Goal: Task Accomplishment & Management: Use online tool/utility

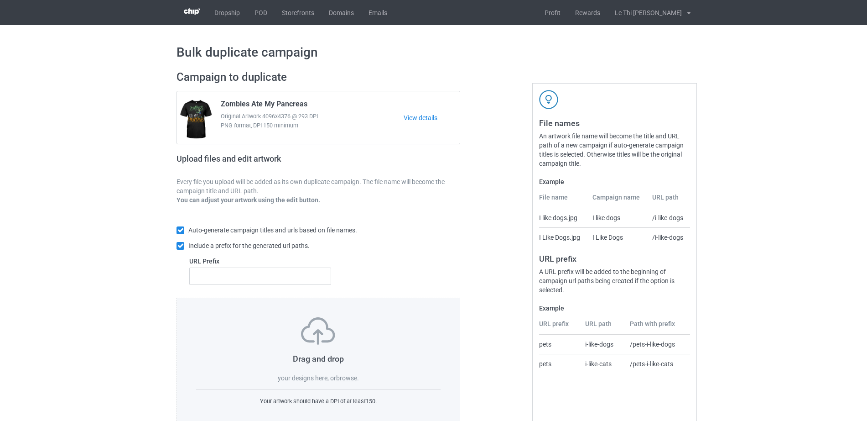
scroll to position [24, 0]
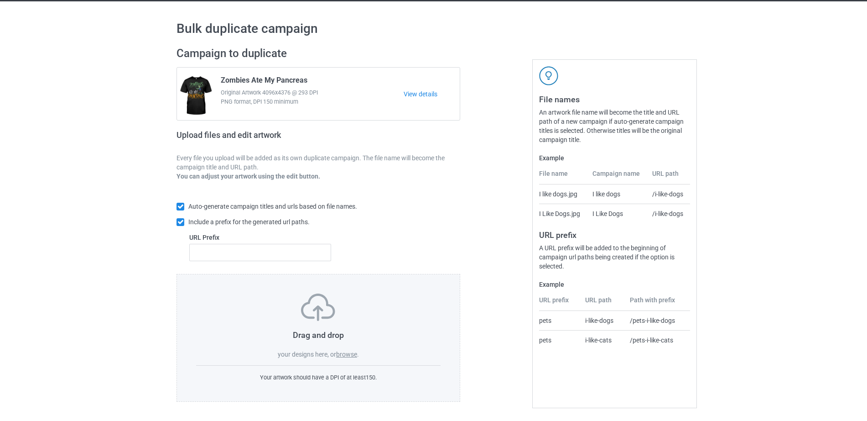
click at [349, 354] on label "browse" at bounding box center [346, 353] width 21 height 7
click at [0, 0] on input "browse" at bounding box center [0, 0] width 0 height 0
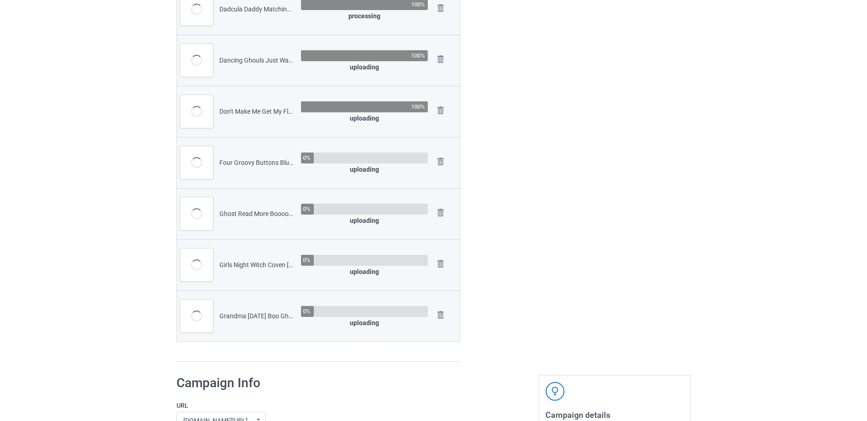
scroll to position [0, 0]
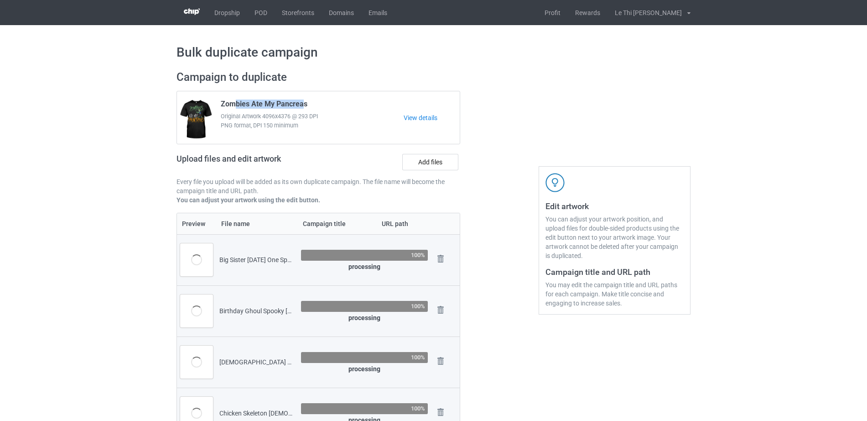
drag, startPoint x: 235, startPoint y: 104, endPoint x: 303, endPoint y: 103, distance: 68.0
click at [303, 103] on span "Zombies Ate My Pancreas" at bounding box center [264, 105] width 87 height 12
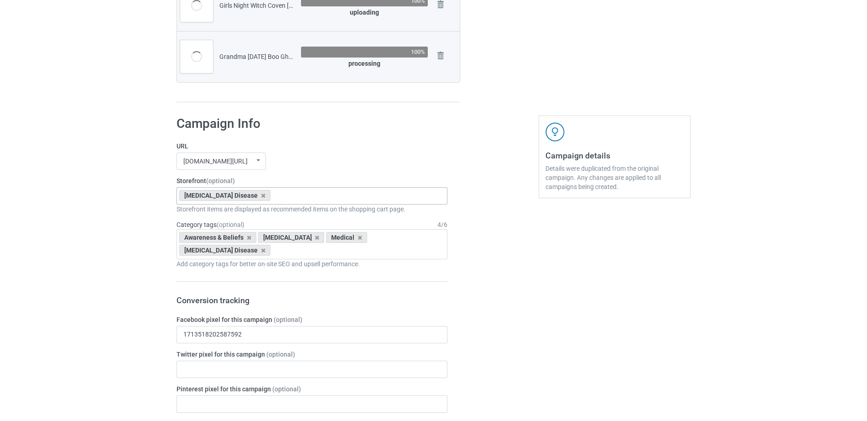
scroll to position [762, 0]
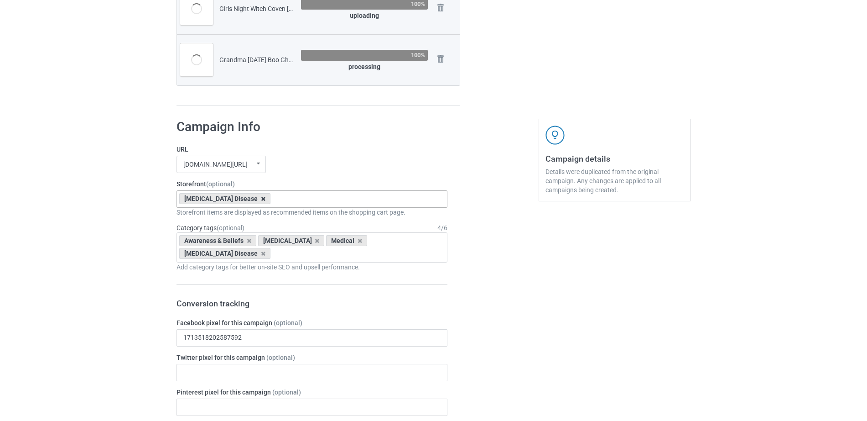
click at [261, 200] on icon at bounding box center [263, 199] width 5 height 6
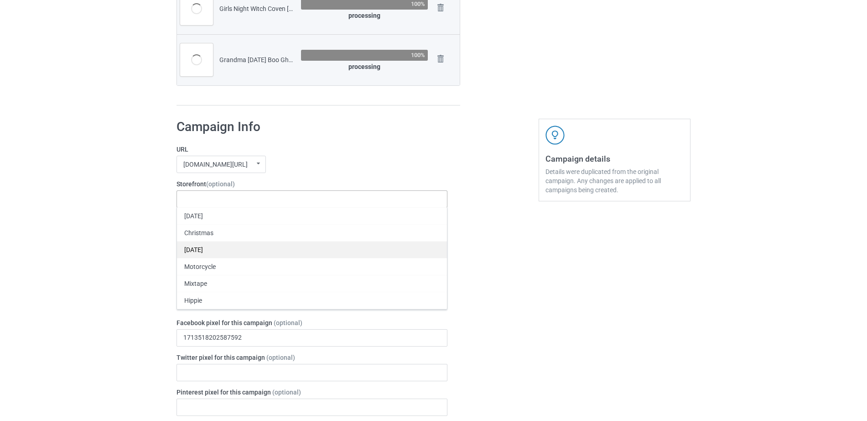
click at [199, 250] on div "[DATE]" at bounding box center [312, 249] width 270 height 17
click at [137, 250] on div "Bulk duplicate campaign Campaign to duplicate Zombies Ate My Pancreas Original …" at bounding box center [433, 185] width 867 height 1844
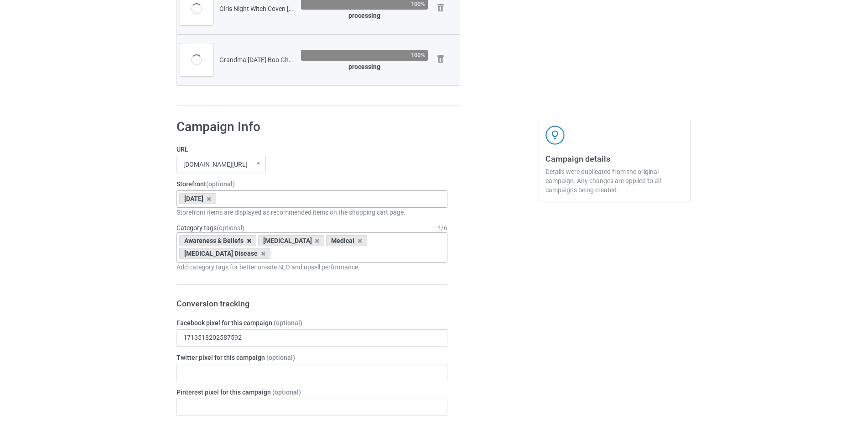
click at [248, 242] on icon at bounding box center [249, 241] width 5 height 6
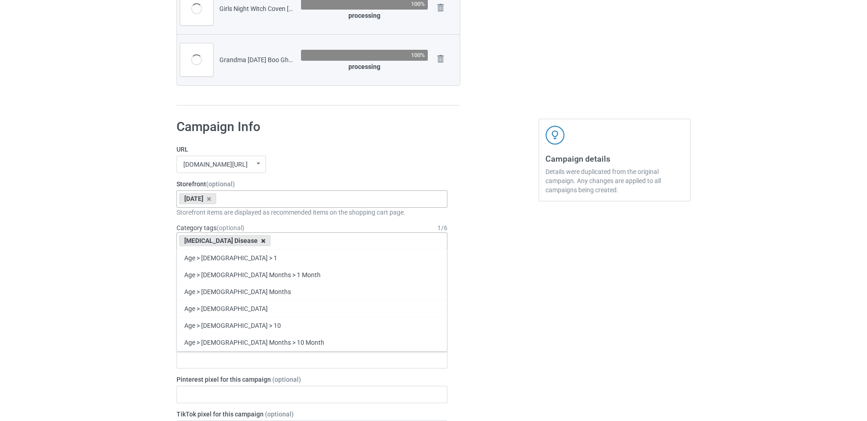
click at [261, 242] on icon at bounding box center [263, 241] width 5 height 6
click at [239, 242] on div "Age > [DEMOGRAPHIC_DATA] > 1 Age > [DEMOGRAPHIC_DATA] Months > 1 Month Age > [D…" at bounding box center [312, 240] width 271 height 17
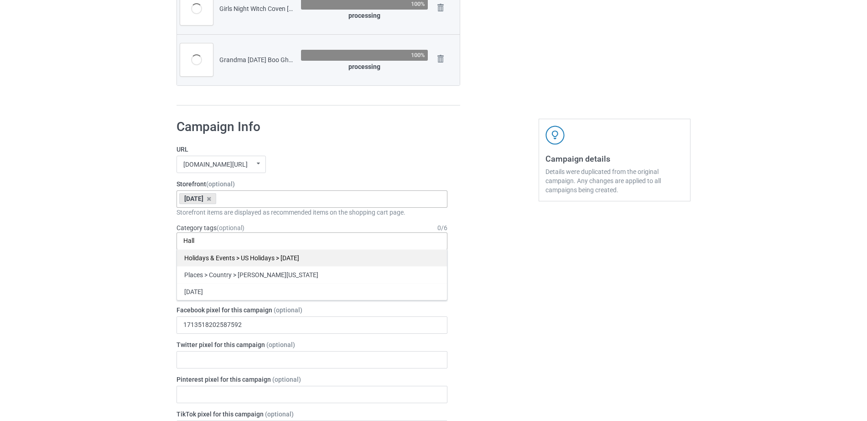
scroll to position [779, 0]
type input "Hall"
click at [241, 254] on div "Holidays & Events > US Holidays > [DATE]" at bounding box center [312, 257] width 270 height 17
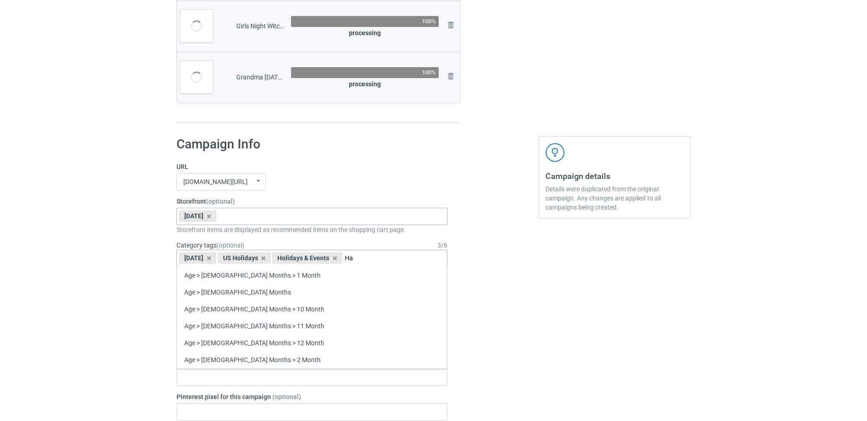
scroll to position [796, 0]
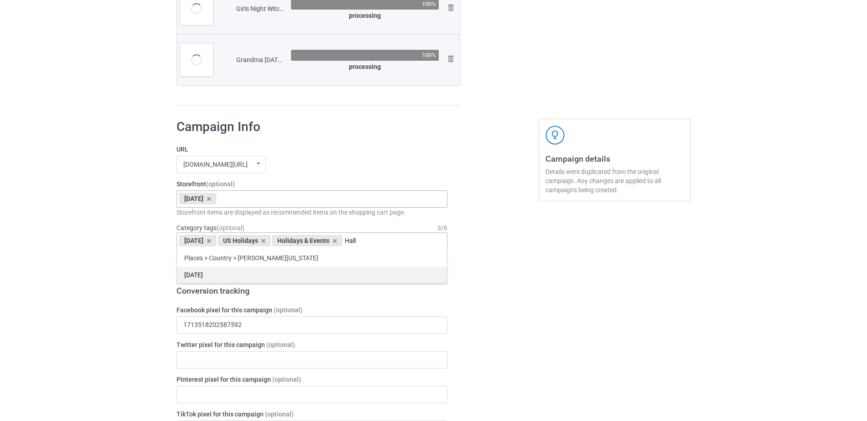
type input "Hall"
click at [207, 281] on div "[DATE]" at bounding box center [312, 274] width 270 height 17
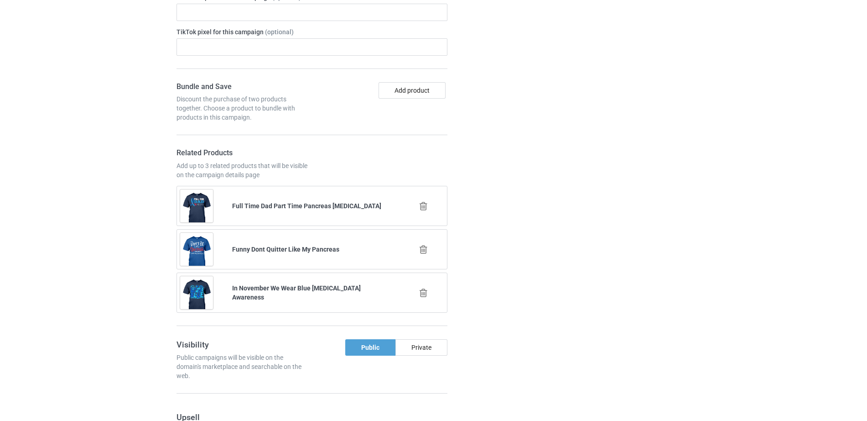
click at [422, 203] on icon at bounding box center [423, 206] width 11 height 10
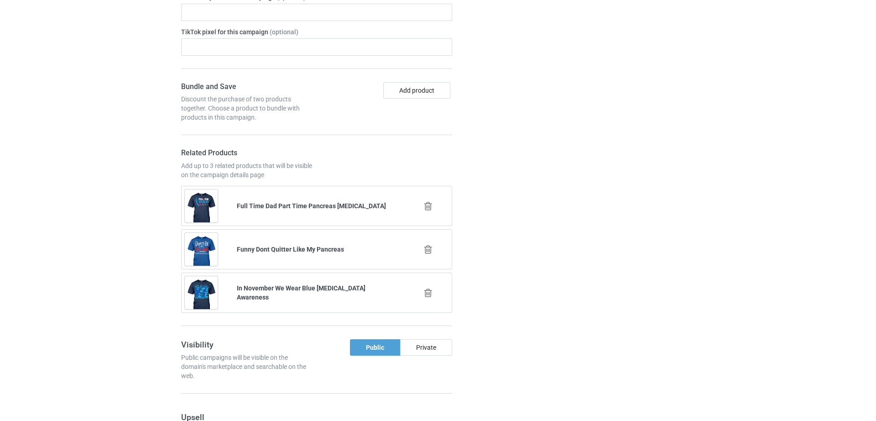
scroll to position [1176, 0]
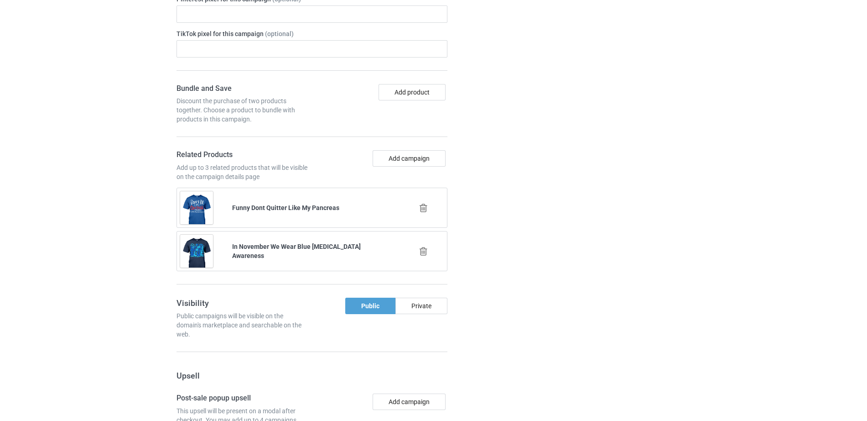
click at [422, 209] on icon at bounding box center [423, 208] width 11 height 10
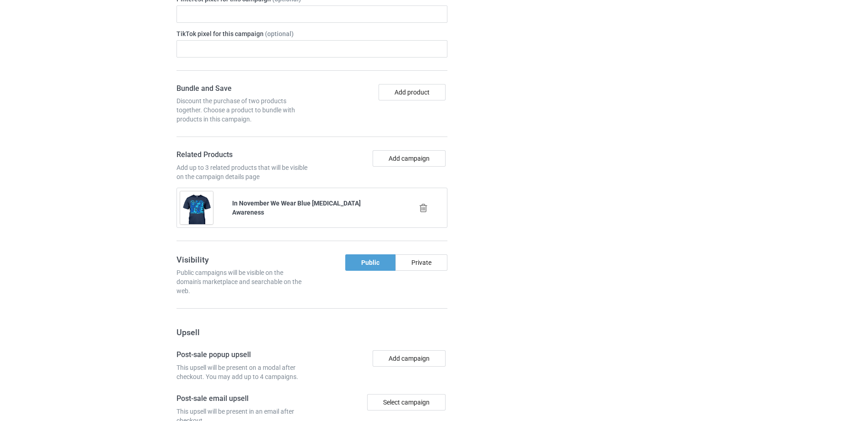
click at [422, 209] on icon at bounding box center [423, 208] width 11 height 10
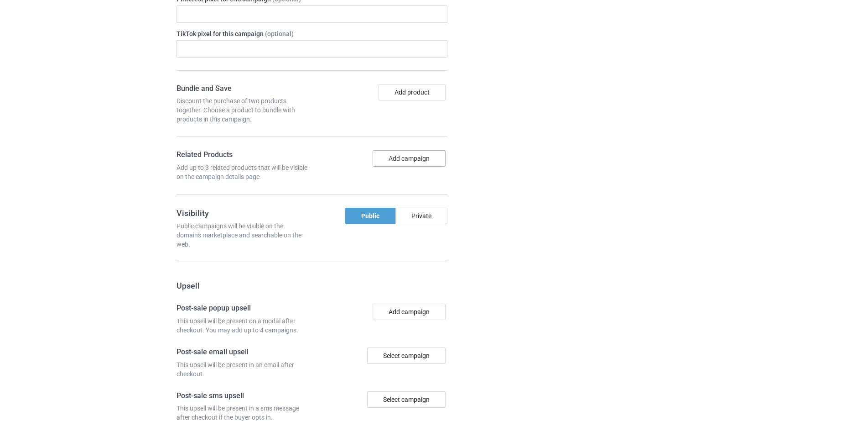
click at [390, 156] on button "Add campaign" at bounding box center [409, 158] width 73 height 16
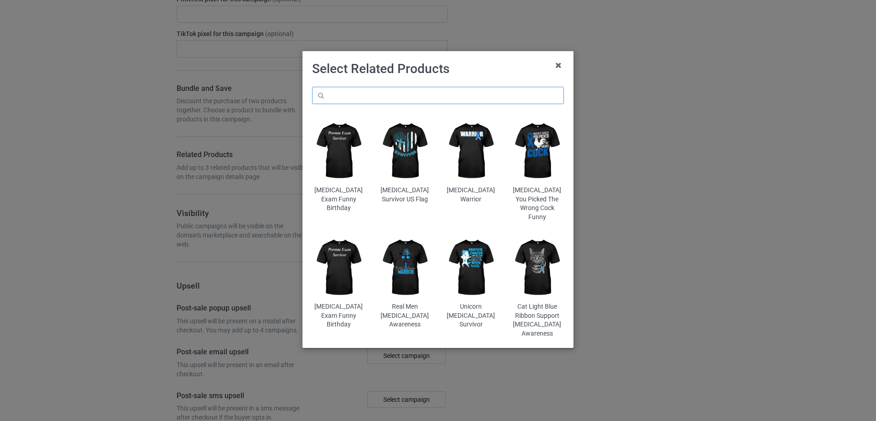
click at [349, 99] on input "text" at bounding box center [438, 95] width 252 height 17
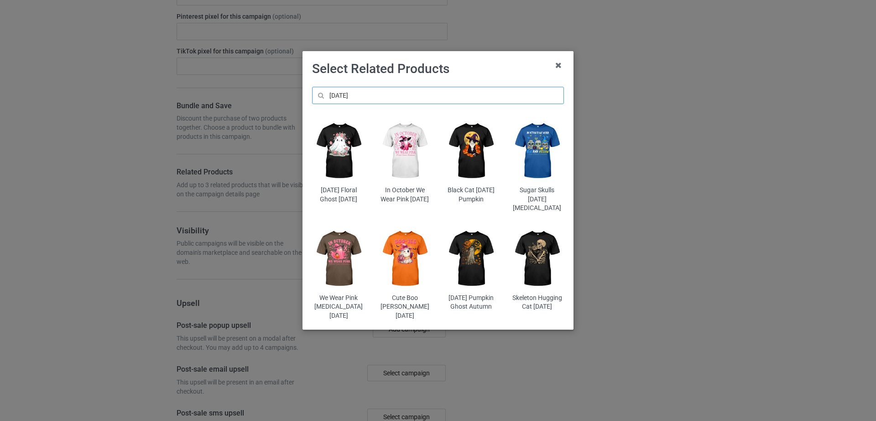
scroll to position [1211, 0]
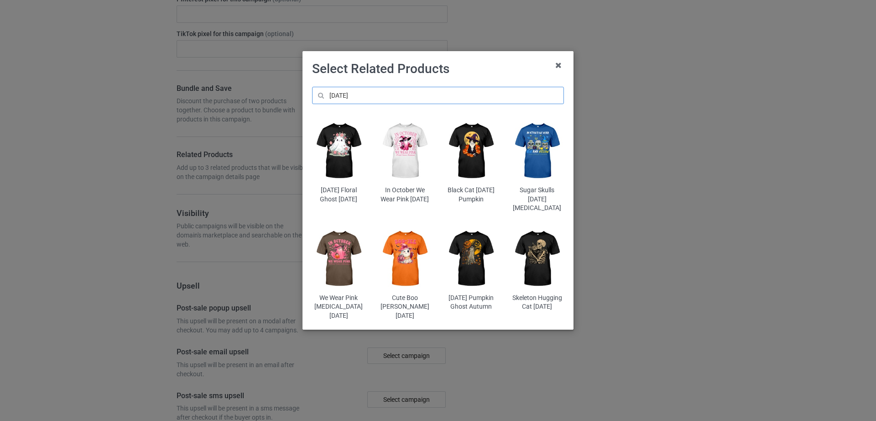
type input "[DATE]"
click at [339, 164] on img at bounding box center [338, 151] width 53 height 67
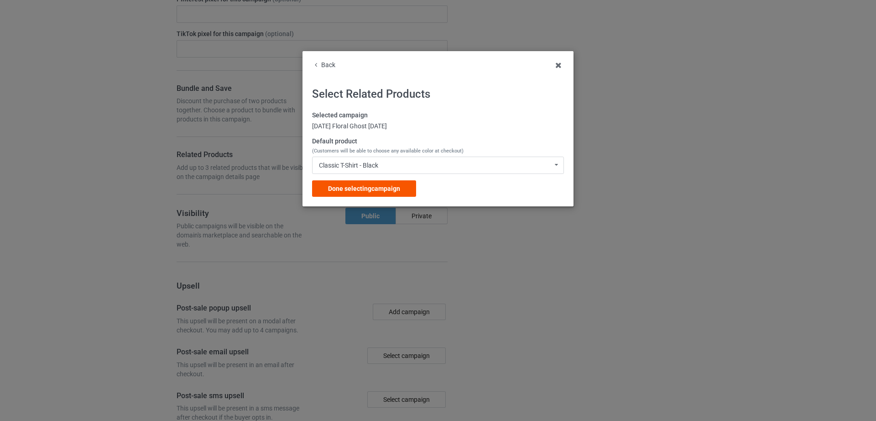
click at [342, 189] on span "Done selecting campaign" at bounding box center [364, 188] width 72 height 7
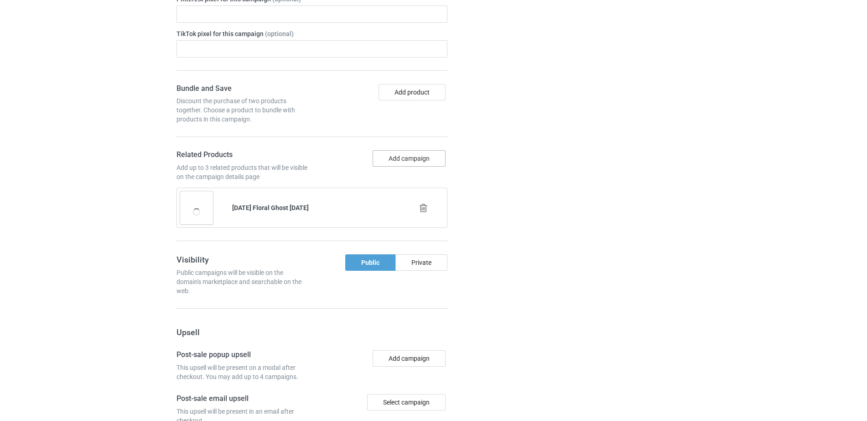
click at [395, 160] on button "Add campaign" at bounding box center [409, 158] width 73 height 16
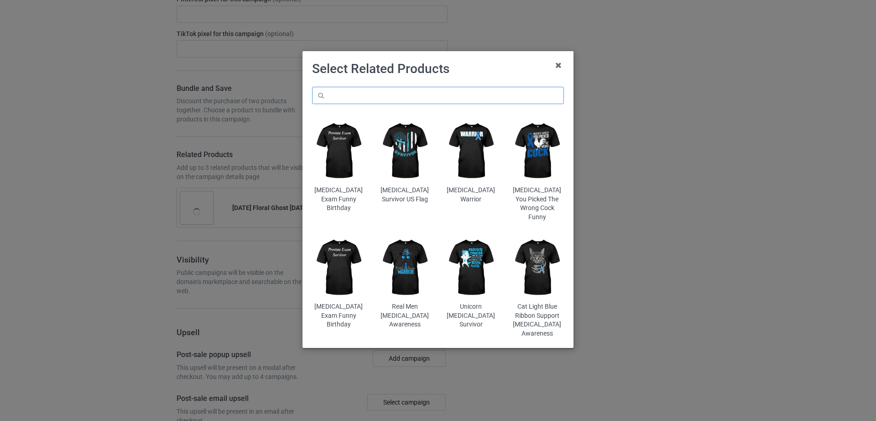
click at [383, 99] on input "text" at bounding box center [438, 95] width 252 height 17
type input "[DATE]"
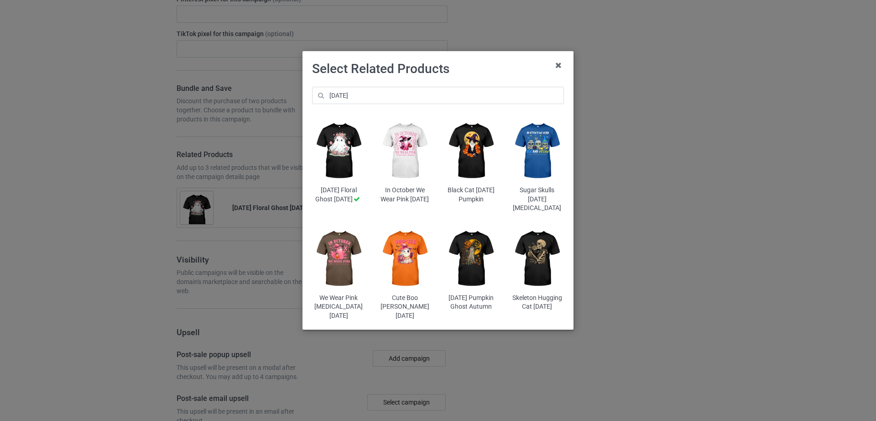
click at [525, 258] on img at bounding box center [536, 258] width 53 height 67
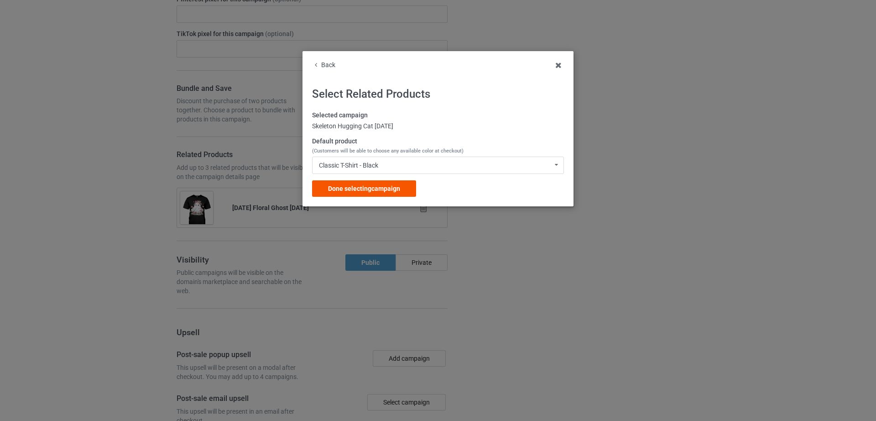
click at [360, 187] on span "Done selecting campaign" at bounding box center [364, 188] width 72 height 7
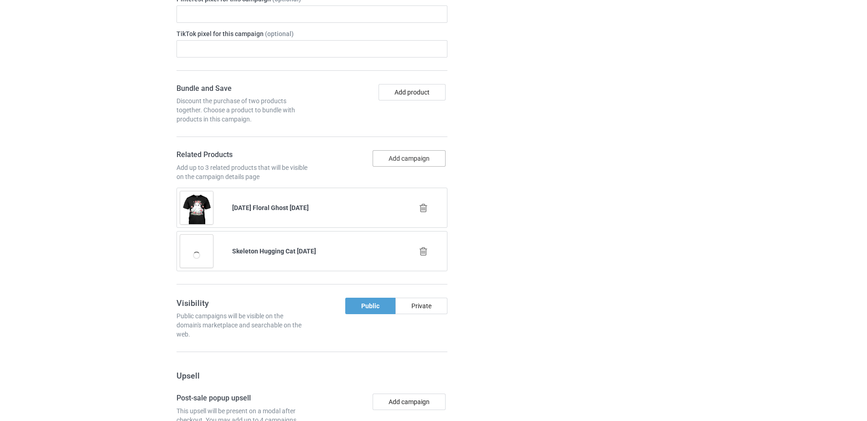
click at [390, 153] on button "Add campaign" at bounding box center [409, 158] width 73 height 16
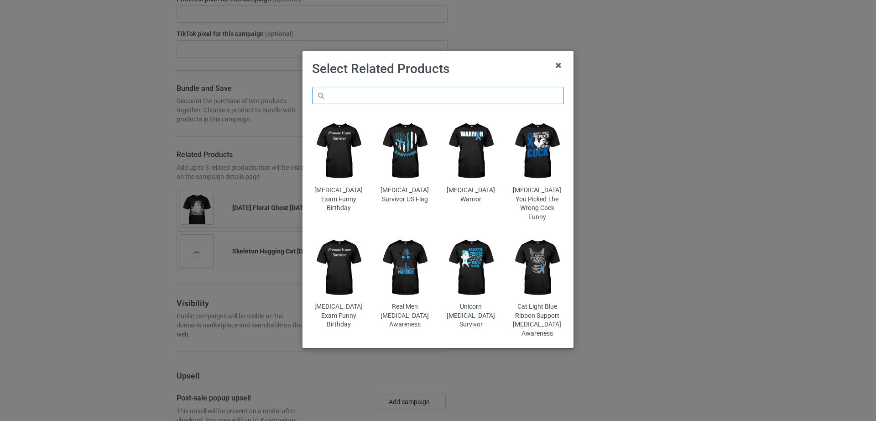
click at [356, 100] on input "text" at bounding box center [438, 95] width 252 height 17
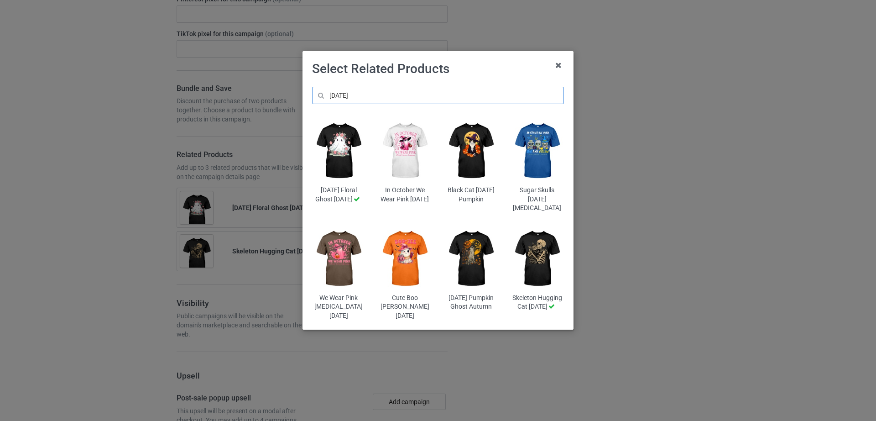
type input "[DATE]"
click at [469, 271] on img at bounding box center [470, 258] width 53 height 67
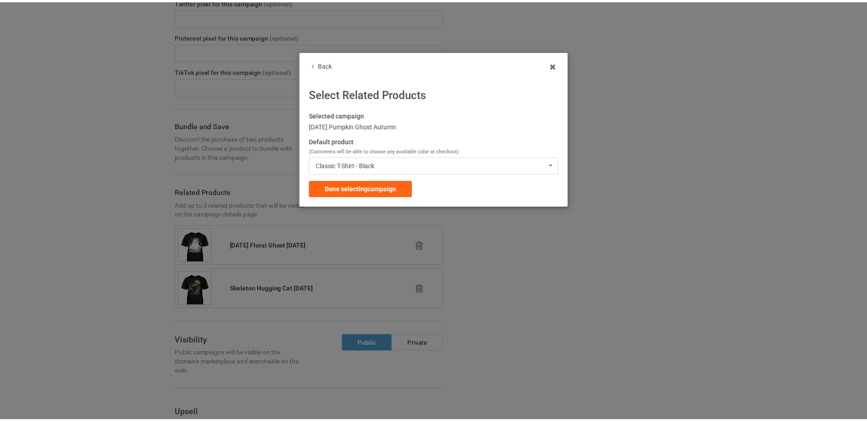
scroll to position [1283, 0]
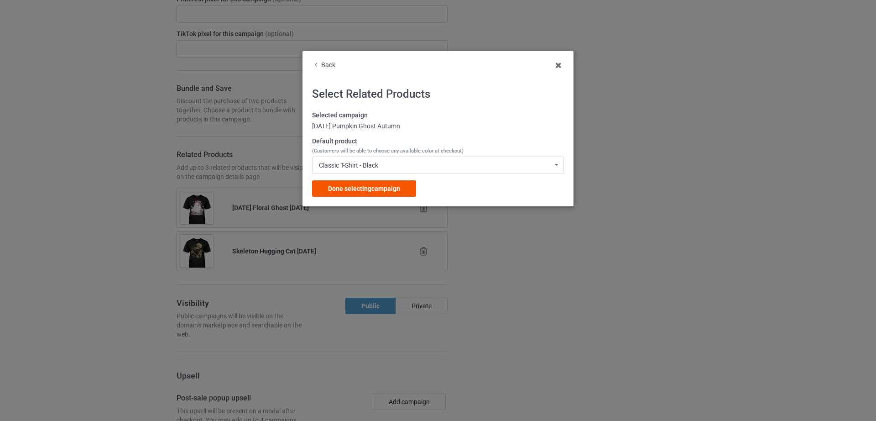
click at [387, 184] on div "Done selecting campaign" at bounding box center [364, 188] width 104 height 16
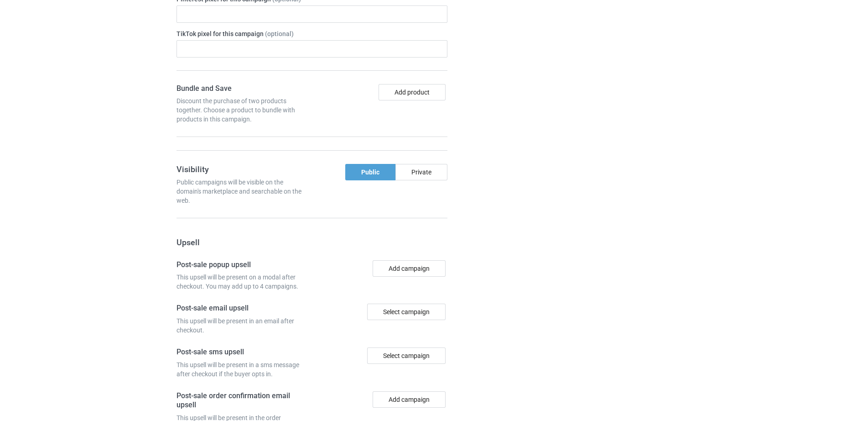
click at [605, 252] on div "Campaign details Details were duplicated from the original campaign. Any change…" at bounding box center [614, 128] width 165 height 793
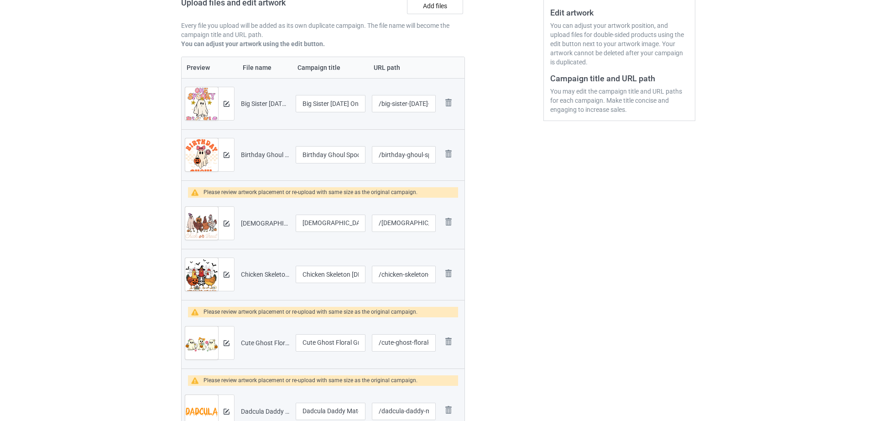
scroll to position [192, 0]
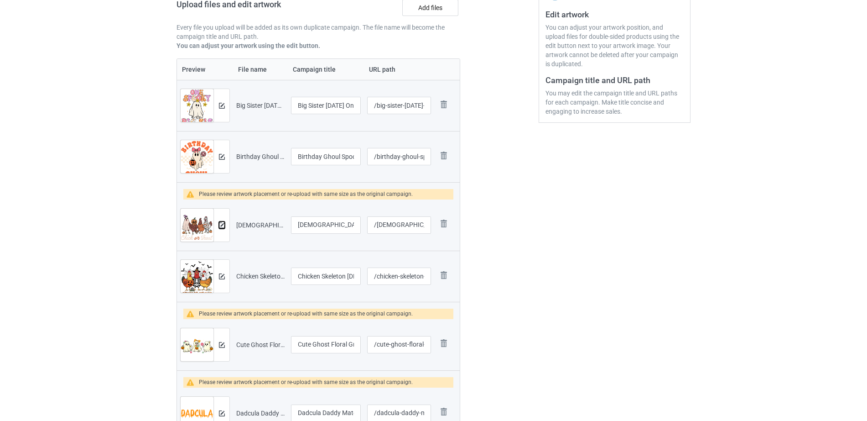
click at [223, 226] on img at bounding box center [222, 225] width 6 height 6
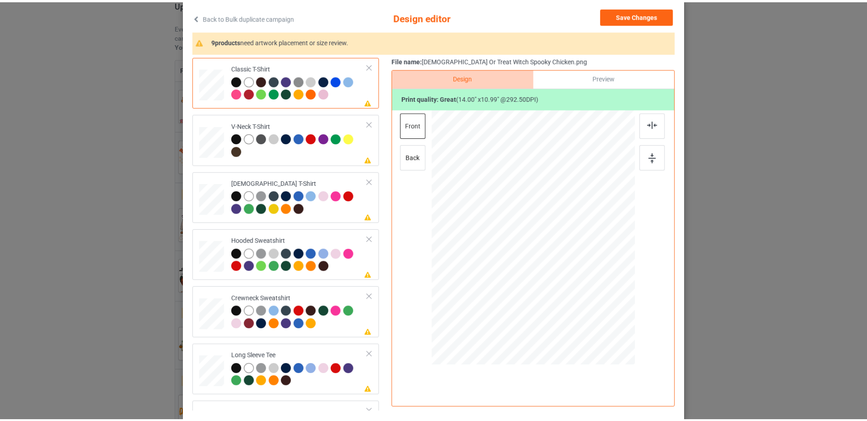
scroll to position [0, 0]
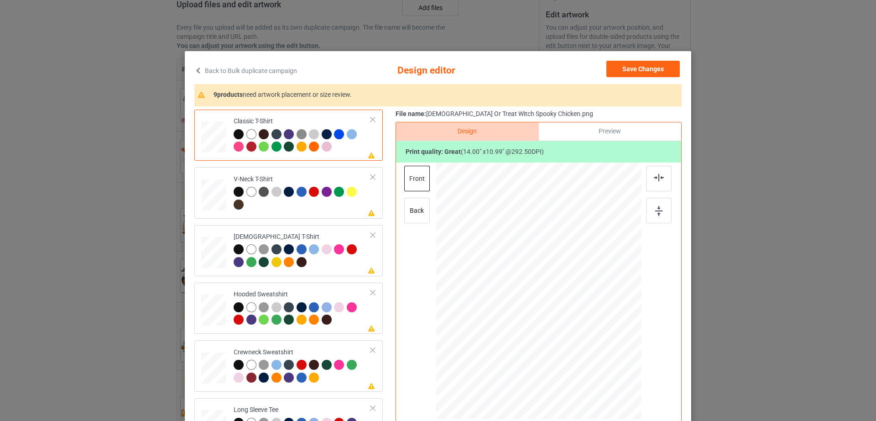
click at [196, 72] on icon at bounding box center [198, 70] width 8 height 6
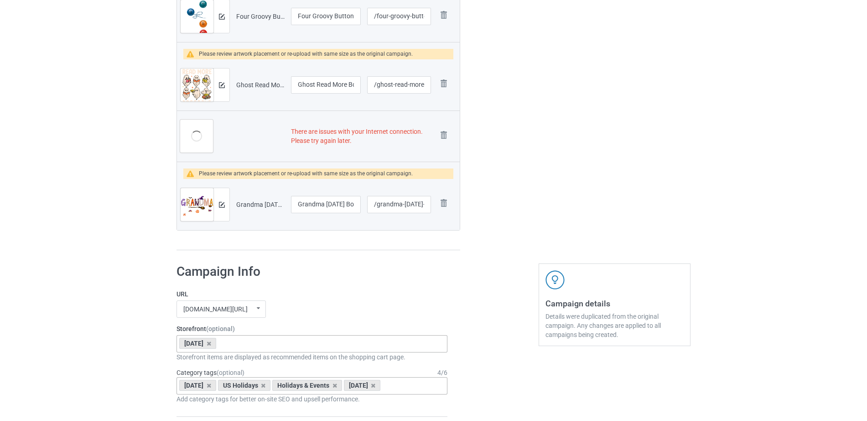
scroll to position [760, 0]
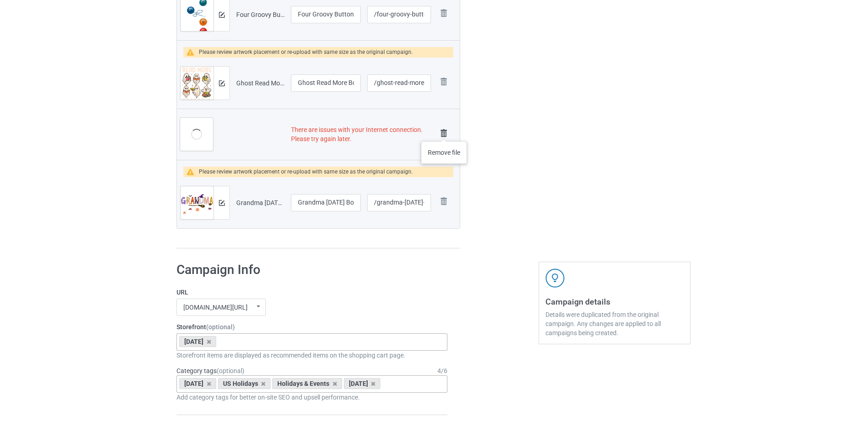
click at [444, 132] on img at bounding box center [443, 133] width 13 height 13
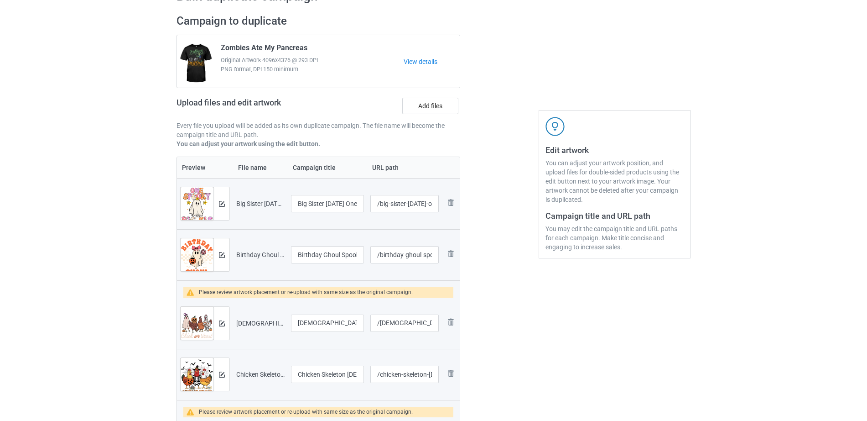
scroll to position [0, 0]
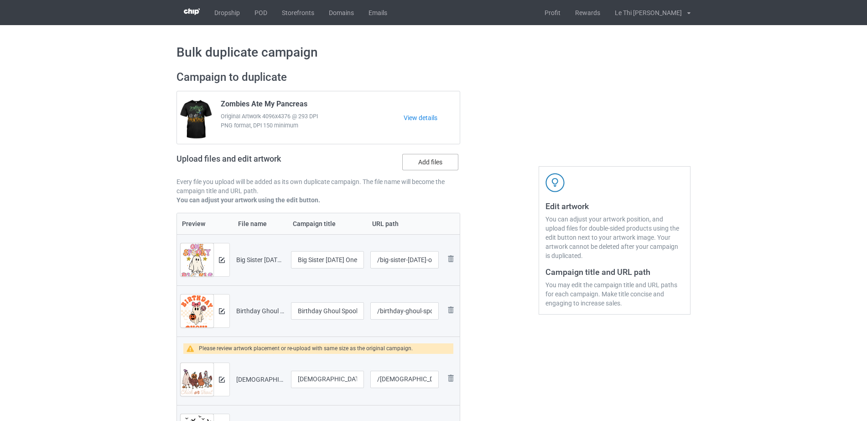
click at [426, 161] on label "Add files" at bounding box center [430, 162] width 56 height 16
click at [0, 0] on input "Add files" at bounding box center [0, 0] width 0 height 0
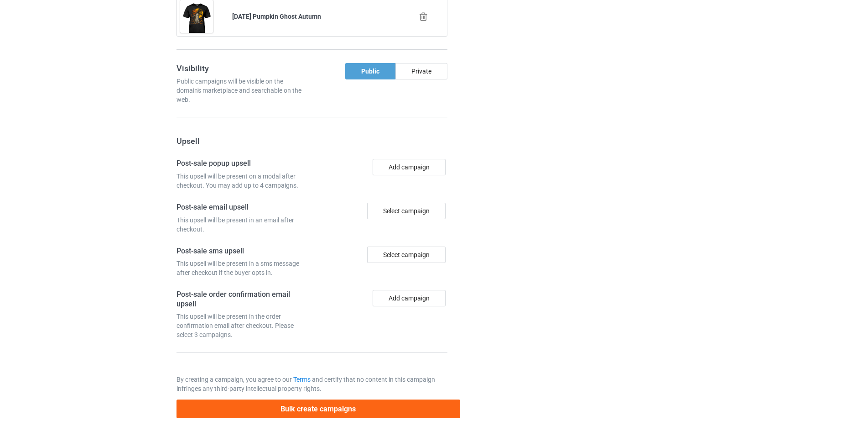
scroll to position [1540, 0]
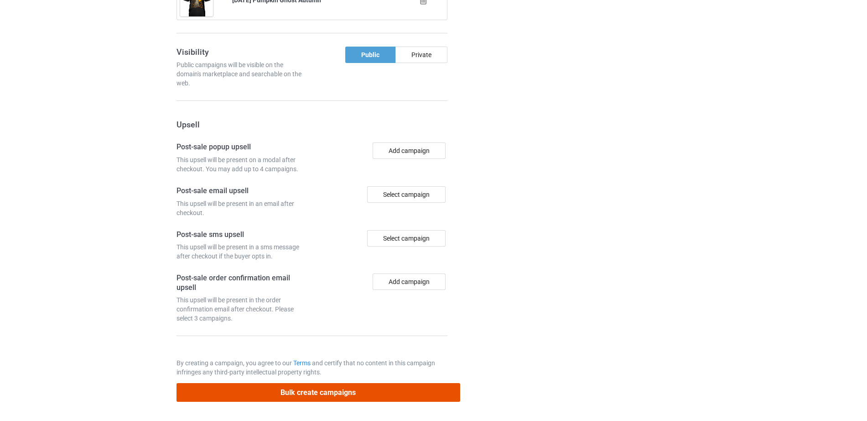
click at [335, 390] on button "Bulk create campaigns" at bounding box center [319, 392] width 284 height 19
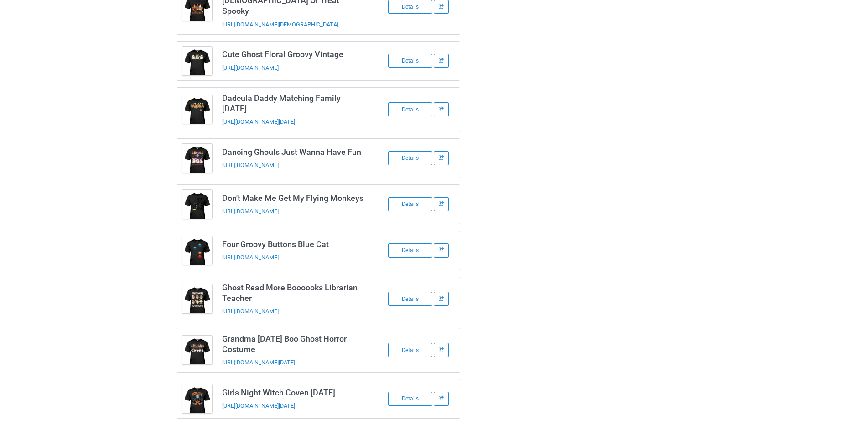
scroll to position [0, 0]
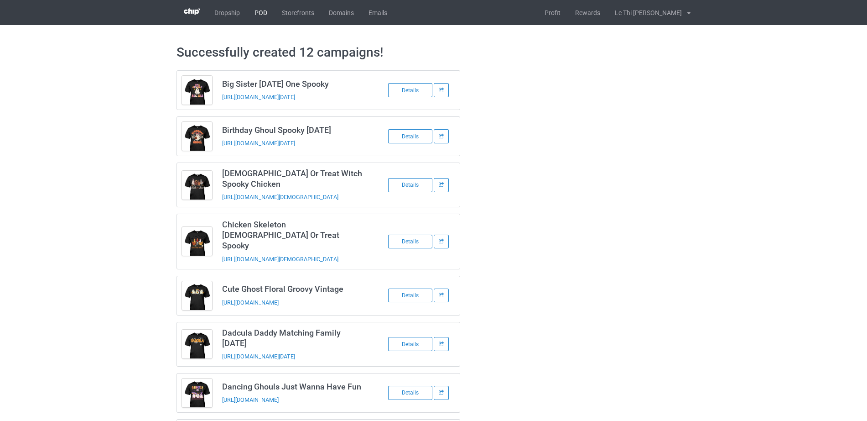
click at [259, 12] on link "POD" at bounding box center [260, 12] width 27 height 25
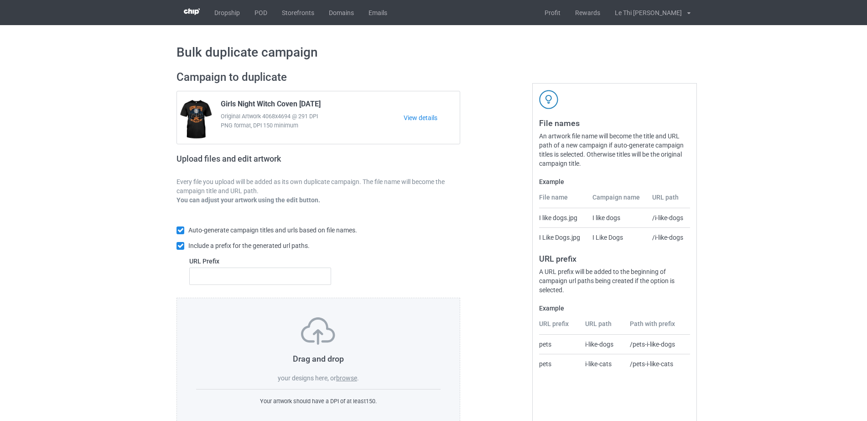
scroll to position [24, 0]
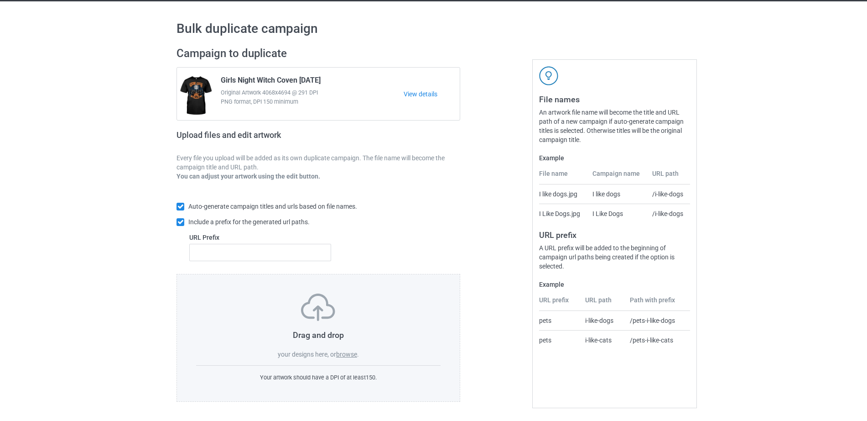
click at [352, 354] on label "browse" at bounding box center [346, 353] width 21 height 7
click at [0, 0] on input "browse" at bounding box center [0, 0] width 0 height 0
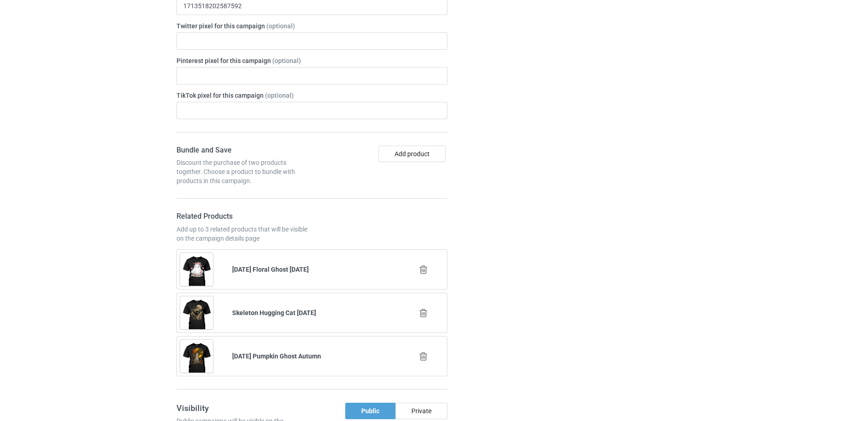
scroll to position [1078, 0]
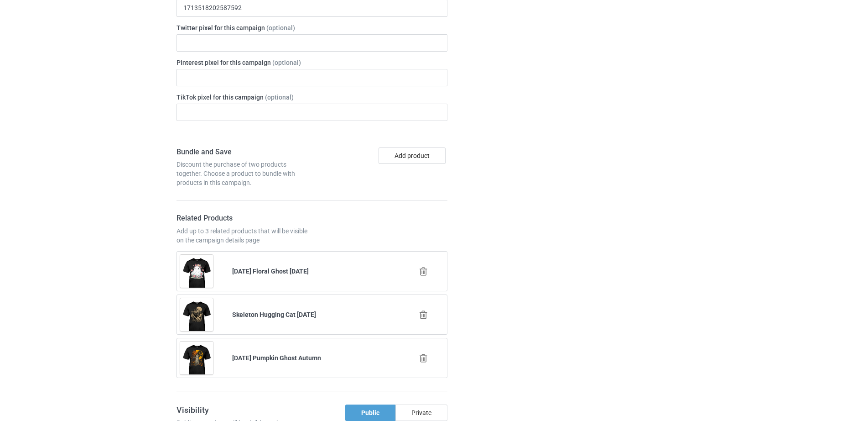
click at [421, 266] on div at bounding box center [424, 271] width 52 height 23
click at [422, 269] on icon at bounding box center [423, 271] width 11 height 10
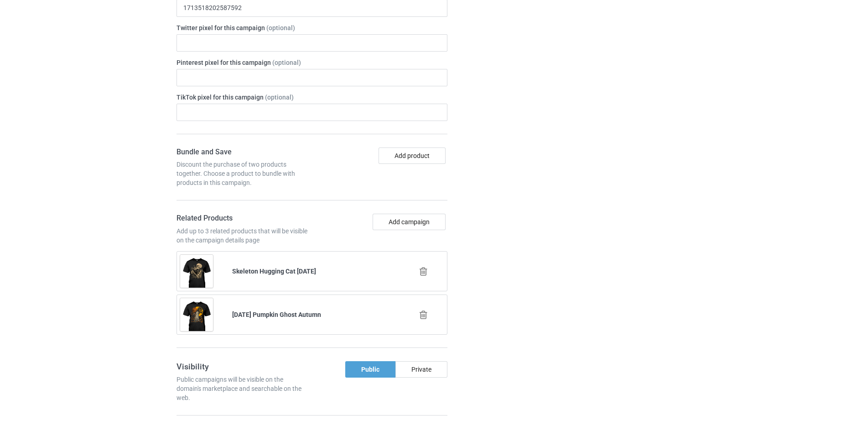
click at [427, 265] on div at bounding box center [424, 271] width 52 height 23
click at [426, 270] on icon at bounding box center [423, 271] width 11 height 10
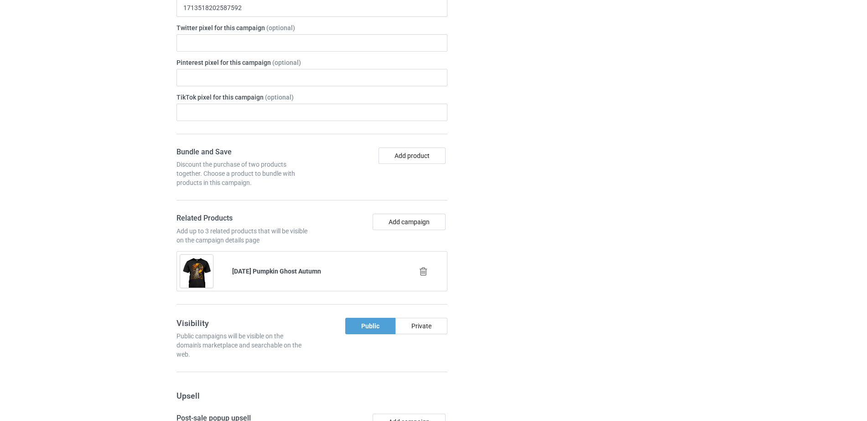
click at [425, 275] on icon at bounding box center [423, 271] width 11 height 10
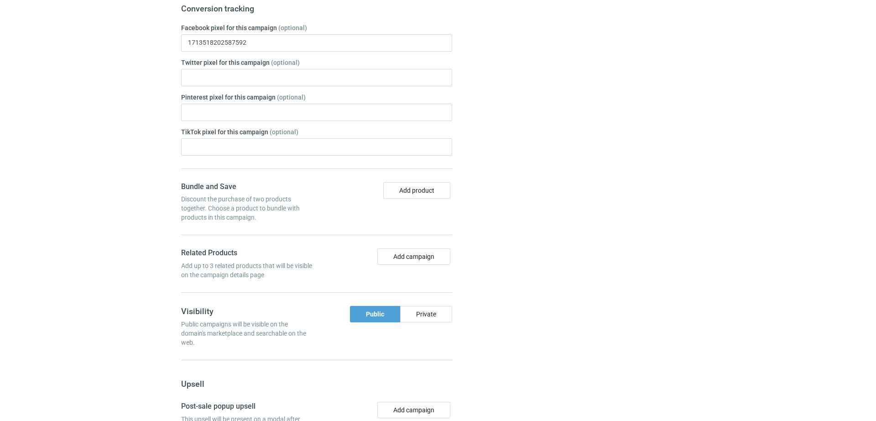
scroll to position [1113, 0]
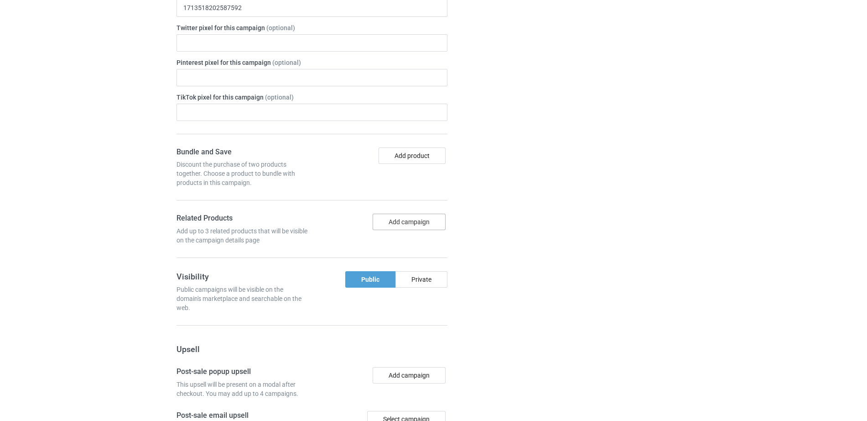
click at [385, 215] on button "Add campaign" at bounding box center [409, 221] width 73 height 16
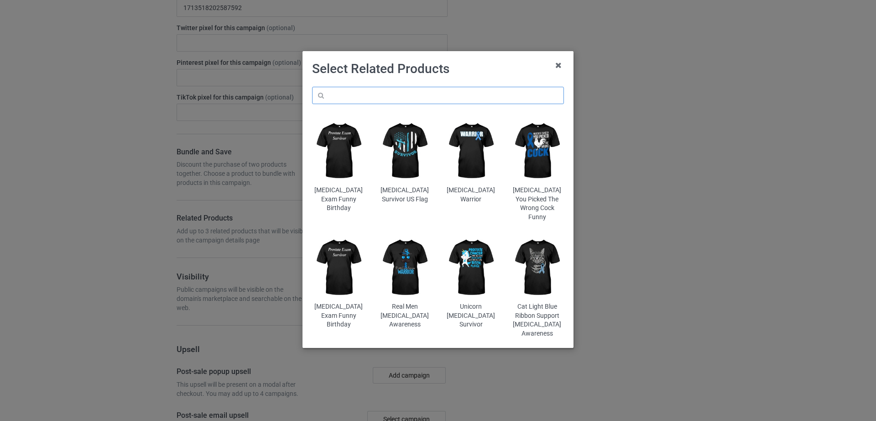
click at [389, 91] on input "text" at bounding box center [438, 95] width 252 height 17
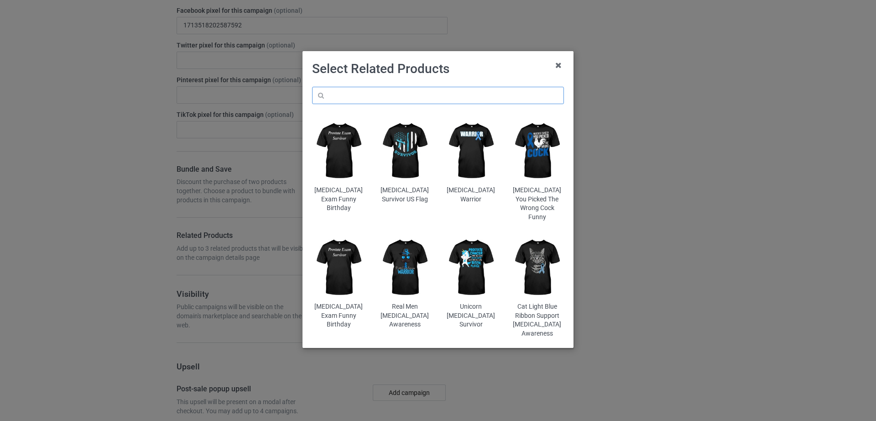
scroll to position [1130, 0]
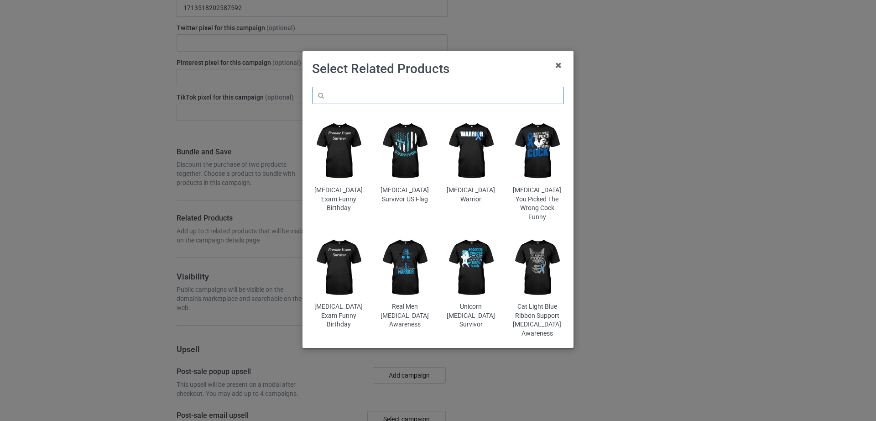
paste input "Dancing Ghouls Just Wanna Have Fun"
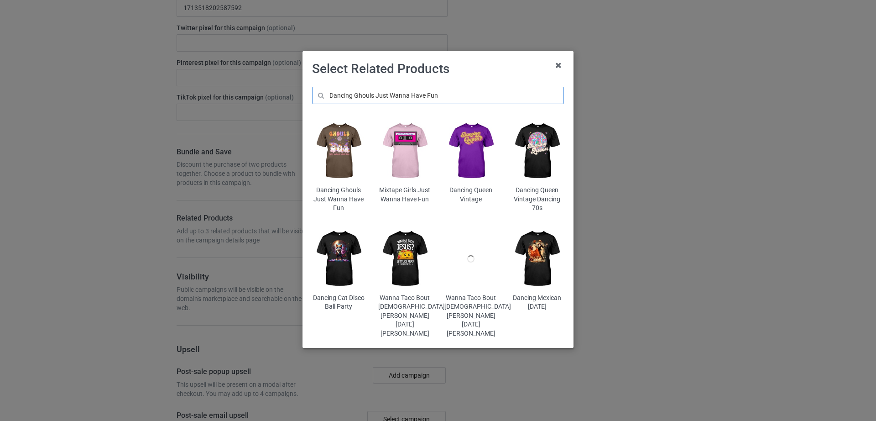
type input "Dancing Ghouls Just Wanna Have Fun"
click at [344, 159] on img at bounding box center [338, 151] width 53 height 67
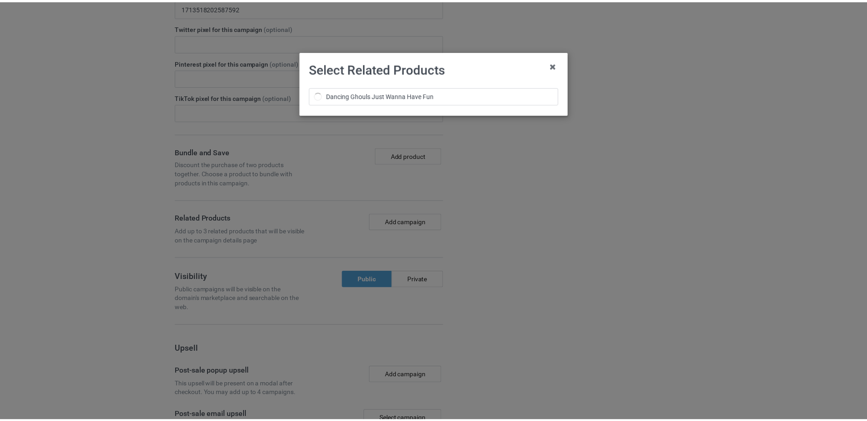
scroll to position [1165, 0]
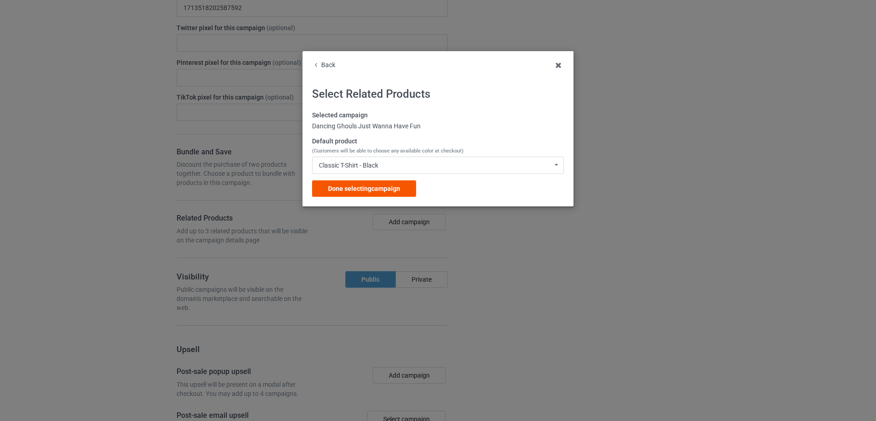
click at [371, 182] on div "Done selecting campaign" at bounding box center [364, 188] width 104 height 16
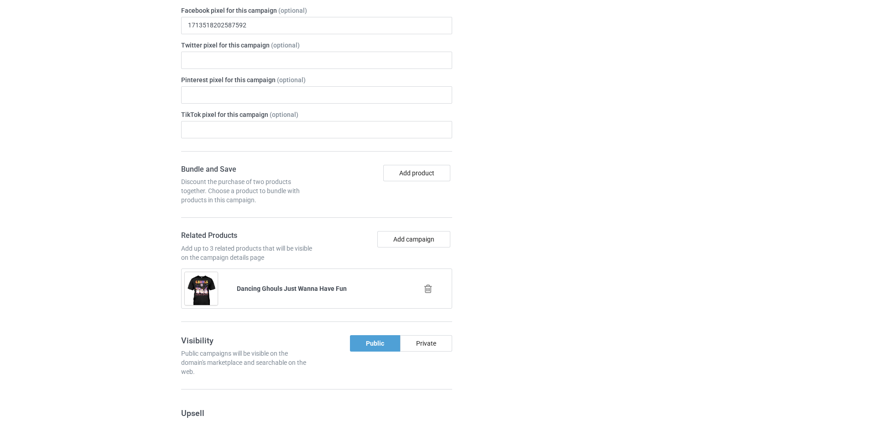
scroll to position [1182, 0]
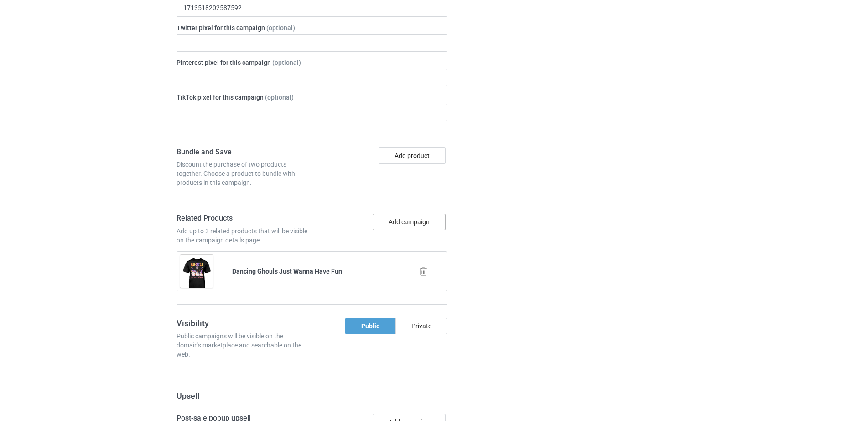
click at [388, 226] on button "Add campaign" at bounding box center [409, 221] width 73 height 16
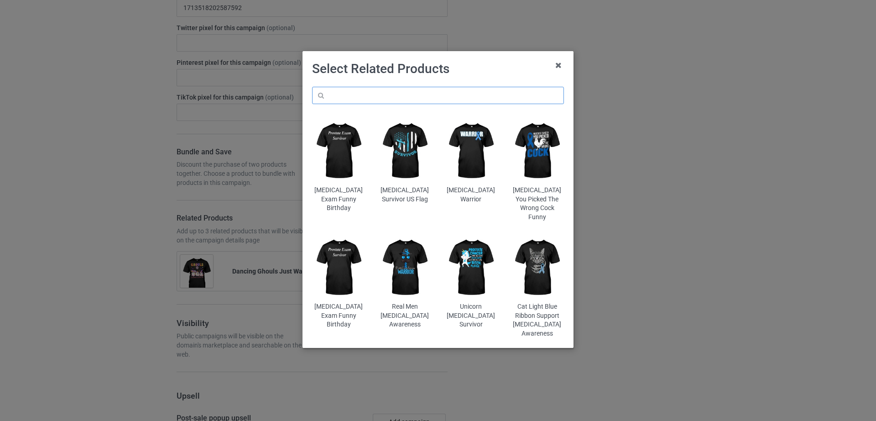
click at [365, 90] on input "text" at bounding box center [438, 95] width 252 height 17
paste input "Dadcula Daddy Matching Family [DATE]"
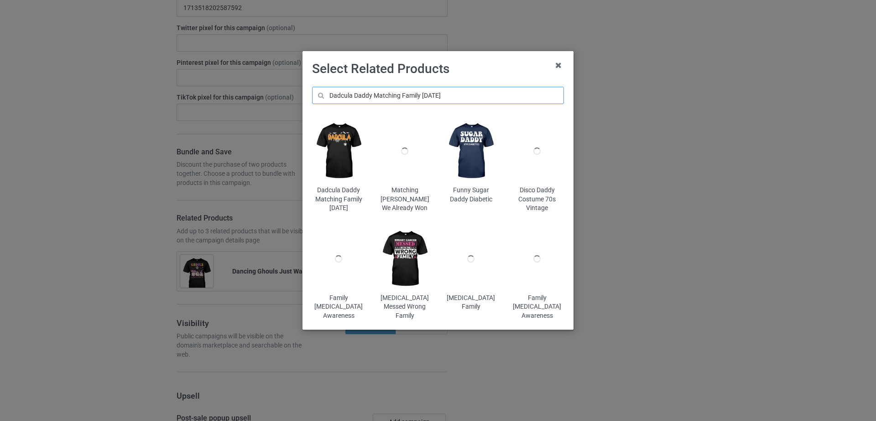
type input "Dadcula Daddy Matching Family [DATE]"
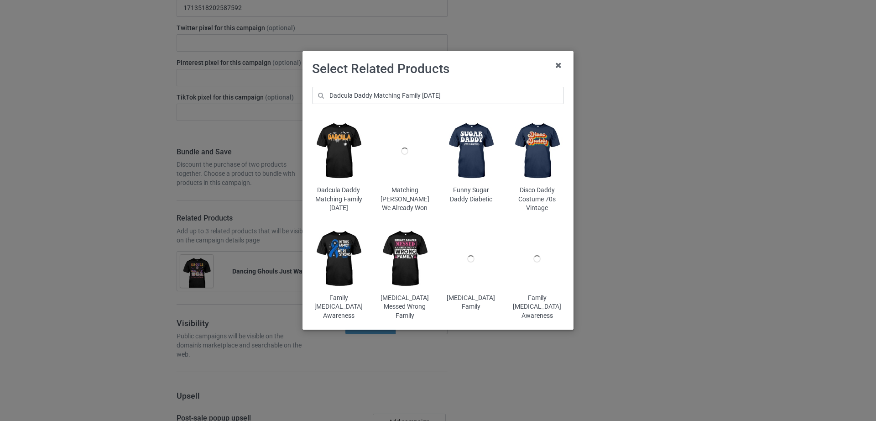
click at [345, 164] on img at bounding box center [338, 151] width 53 height 67
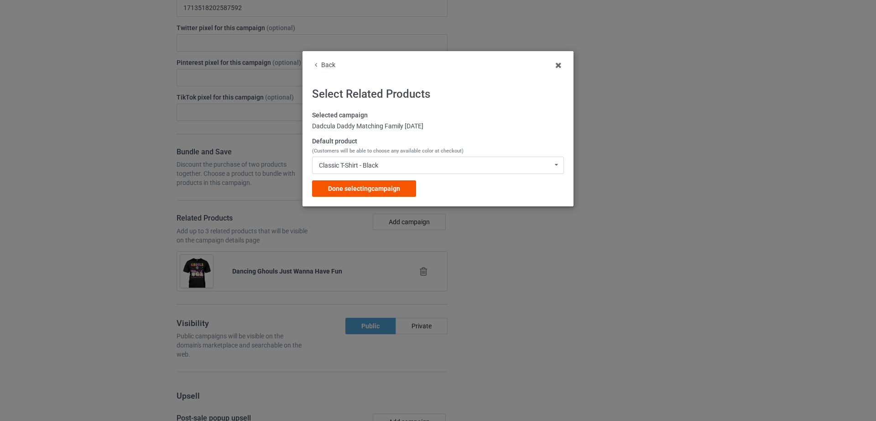
click at [388, 187] on span "Done selecting campaign" at bounding box center [364, 188] width 72 height 7
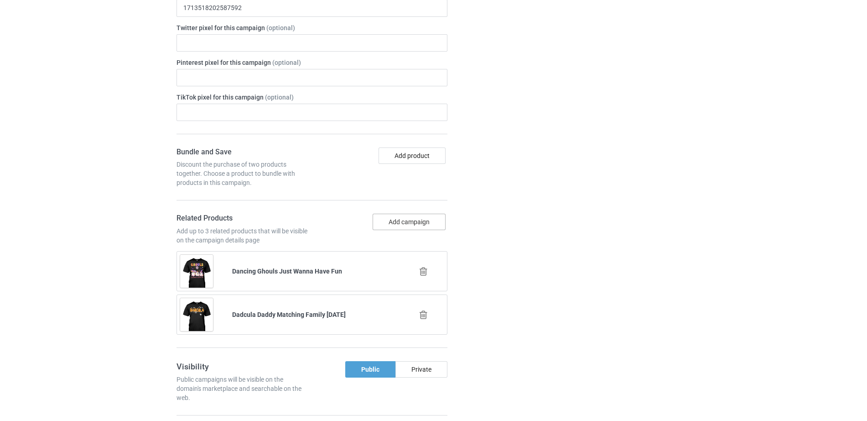
click at [413, 225] on button "Add campaign" at bounding box center [409, 221] width 73 height 16
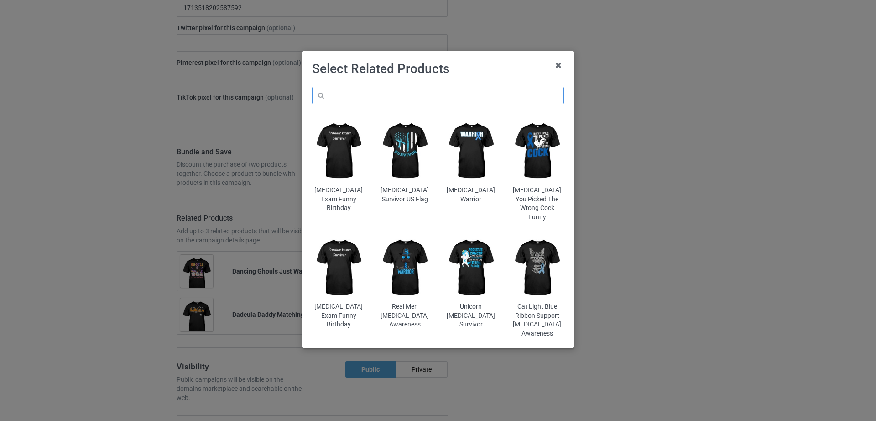
click at [368, 97] on input "text" at bounding box center [438, 95] width 252 height 17
paste input "Ghost Read More Boooooks Librarian Teacher"
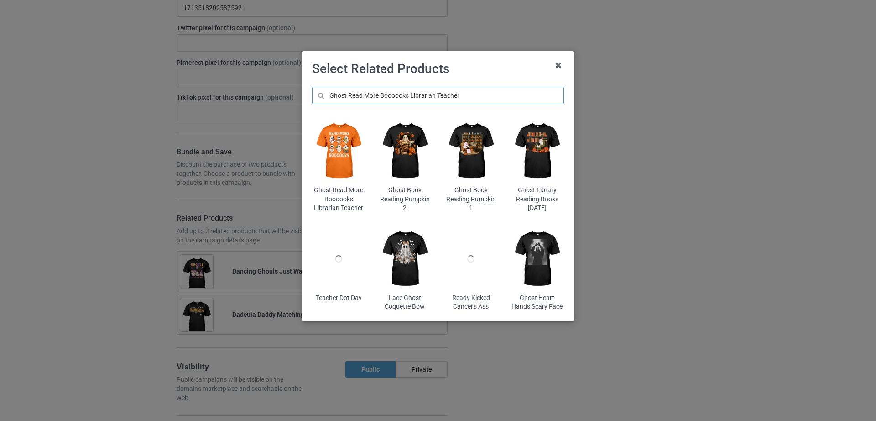
type input "Ghost Read More Boooooks Librarian Teacher"
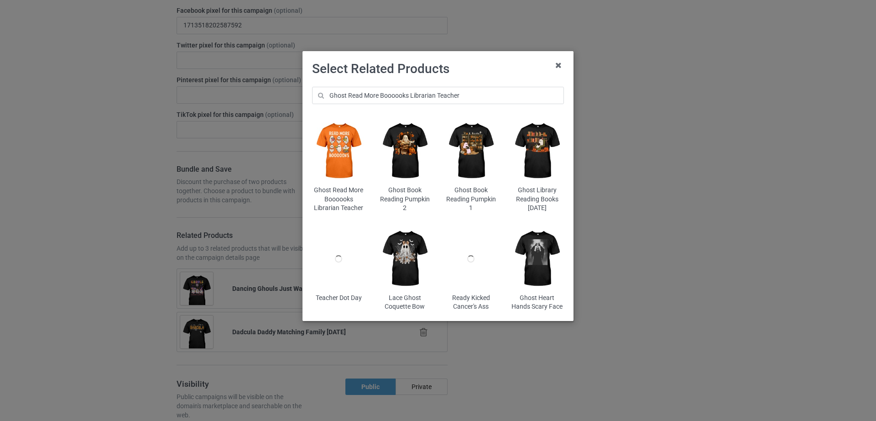
scroll to position [1217, 0]
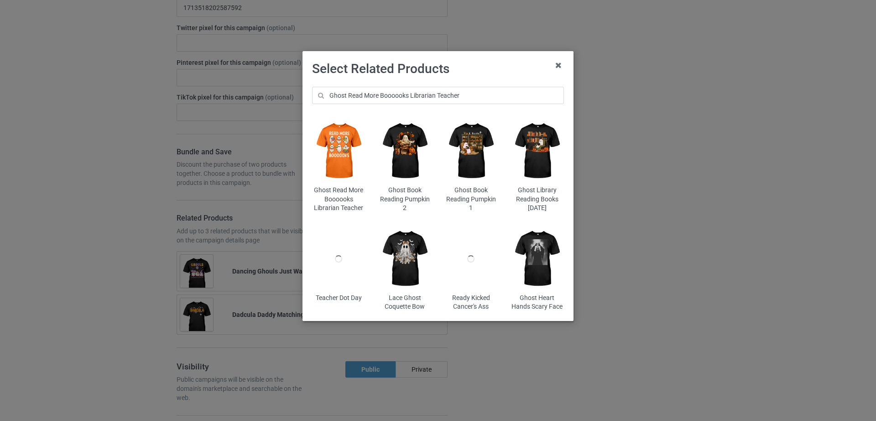
click at [349, 167] on img at bounding box center [338, 151] width 53 height 67
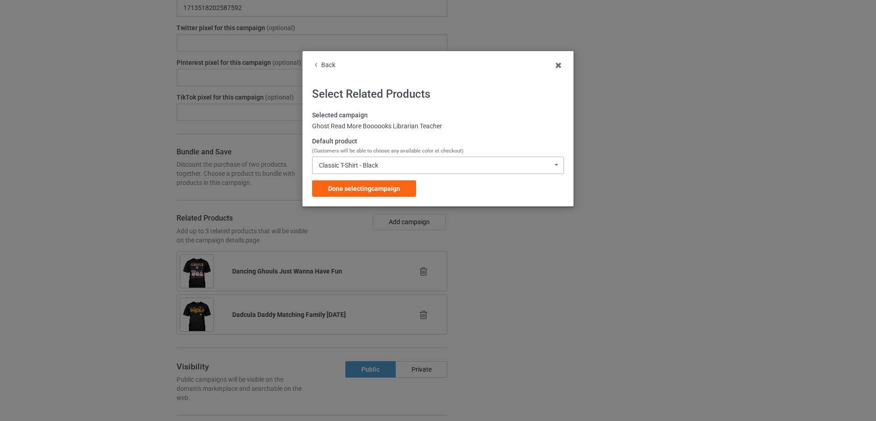
click at [401, 169] on div "Classic T-Shirt - Black Classic T-Shirt - Black Classic T-Shirt - White Classic…" at bounding box center [438, 164] width 252 height 17
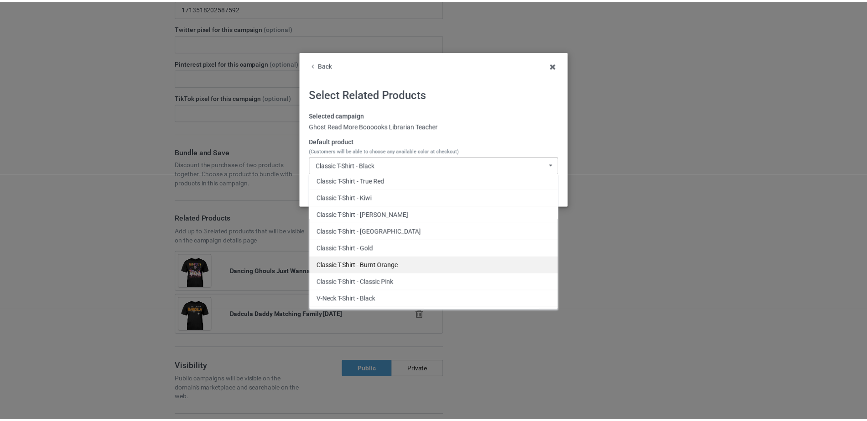
scroll to position [188, 0]
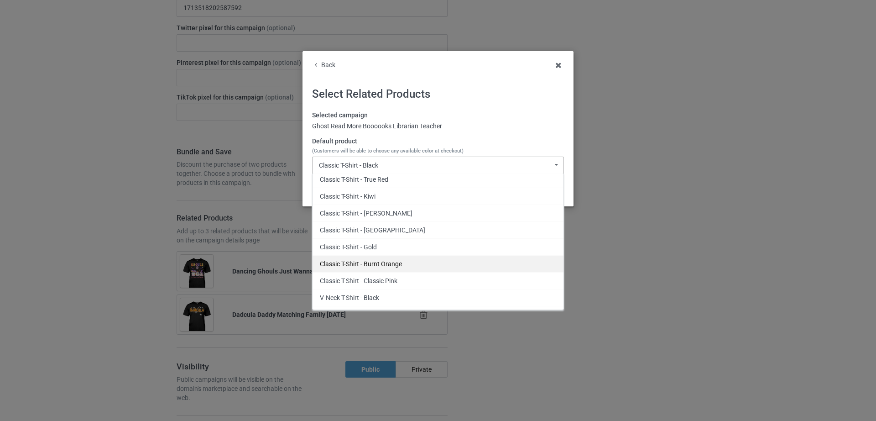
click at [394, 264] on div "Classic T-Shirt - Burnt Orange" at bounding box center [437, 263] width 251 height 17
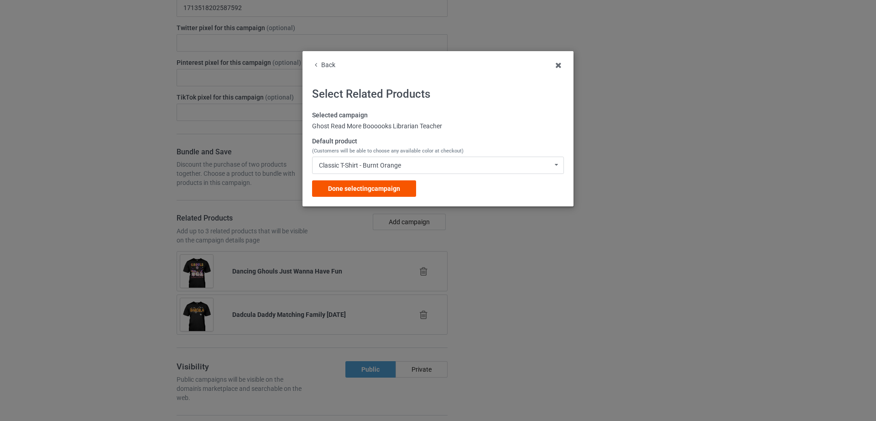
click at [381, 190] on span "Done selecting campaign" at bounding box center [364, 188] width 72 height 7
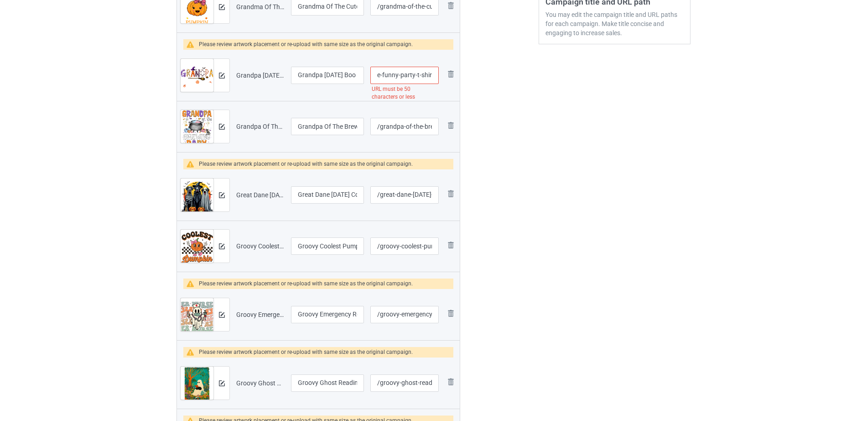
scroll to position [0, 130]
drag, startPoint x: 398, startPoint y: 75, endPoint x: 441, endPoint y: 75, distance: 42.4
click at [441, 75] on td "/grandpa-halloween-boo-ghost-horror-costume-funny-party-t-shirt URL must be 50 …" at bounding box center [404, 75] width 75 height 51
click at [403, 78] on input "/grandpa-halloween-boo-ghost-horror-costume-funny-party-t-shirt" at bounding box center [404, 75] width 68 height 17
drag, startPoint x: 398, startPoint y: 77, endPoint x: 445, endPoint y: 77, distance: 47.4
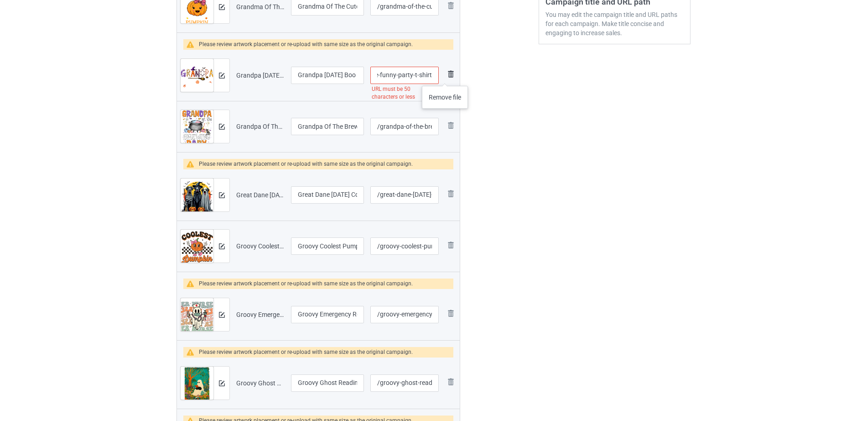
click at [445, 77] on tr "Preview and edit artwork Grandpa Halloween Boo Ghost Horror Costume Funny Party…" at bounding box center [318, 75] width 283 height 51
type input "/grandpa-halloween-boo-ghost-horror-costume-funny"
click at [501, 129] on div at bounding box center [500, 268] width 66 height 949
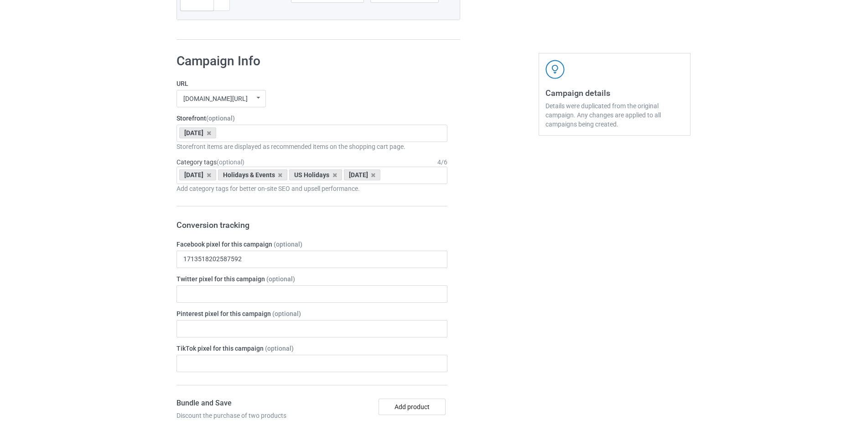
scroll to position [1575, 0]
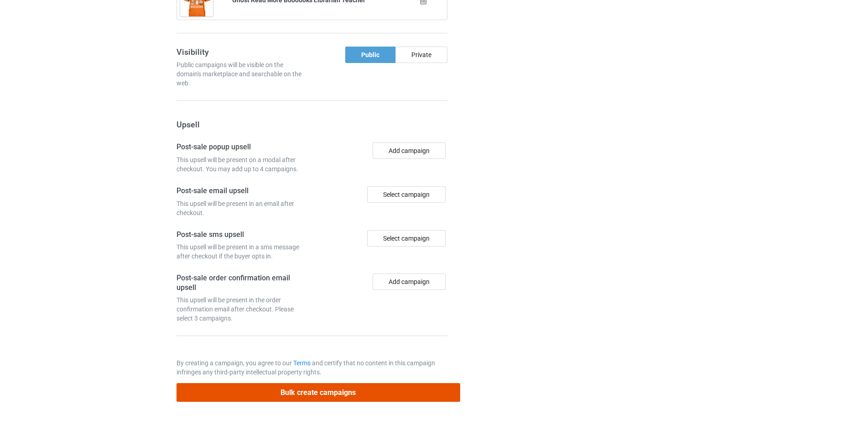
click at [329, 393] on button "Bulk create campaigns" at bounding box center [319, 392] width 284 height 19
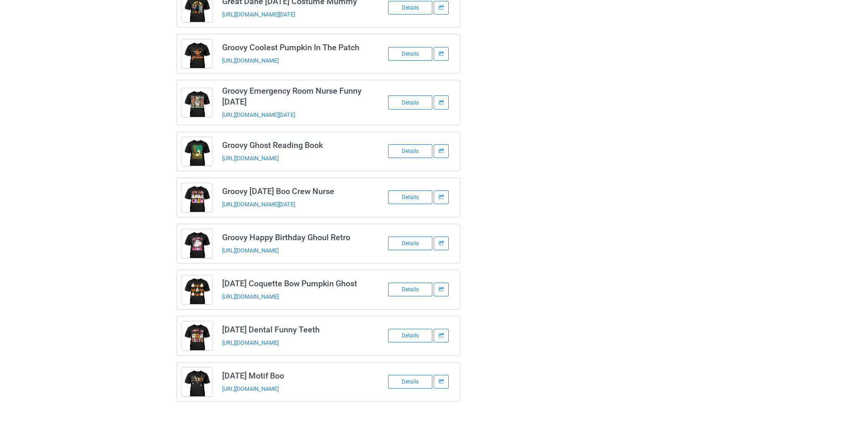
scroll to position [0, 0]
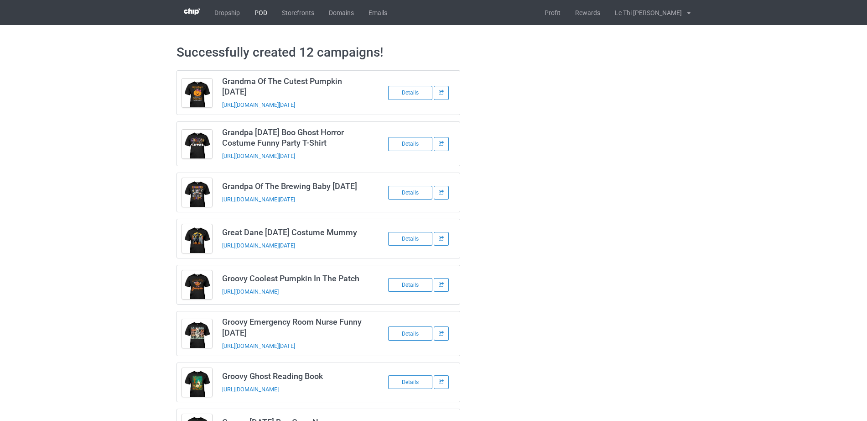
click at [268, 14] on link "POD" at bounding box center [260, 12] width 27 height 25
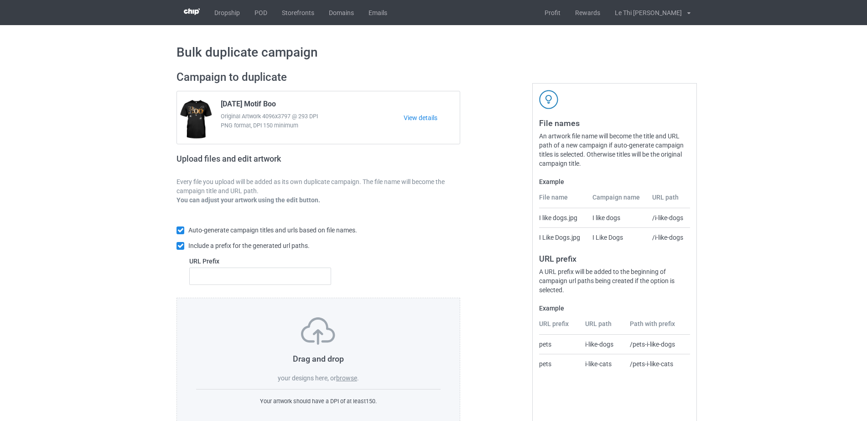
click at [353, 375] on label "browse" at bounding box center [346, 377] width 21 height 7
click at [0, 0] on input "browse" at bounding box center [0, 0] width 0 height 0
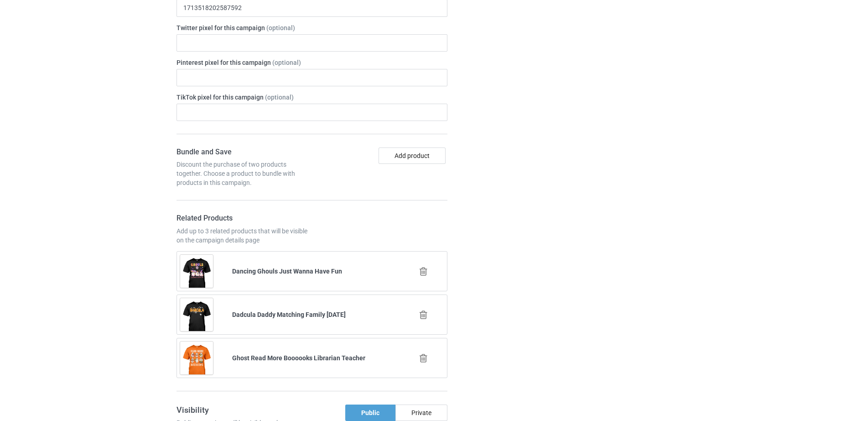
scroll to position [1281, 0]
click at [424, 274] on icon at bounding box center [423, 273] width 11 height 10
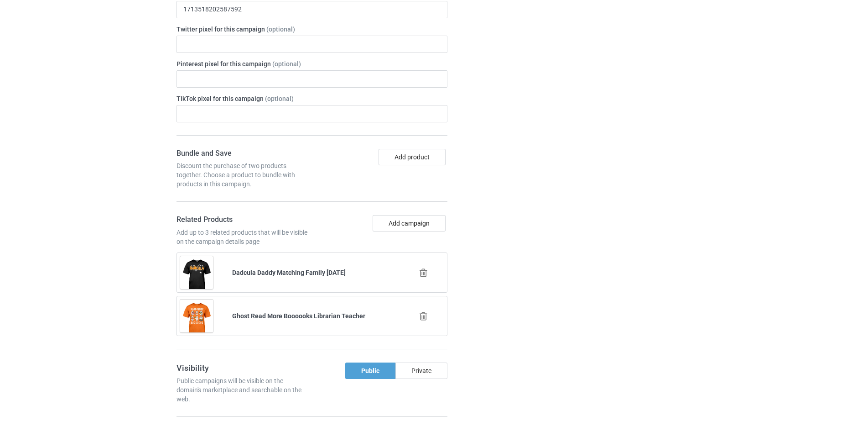
click at [423, 270] on icon at bounding box center [423, 273] width 11 height 10
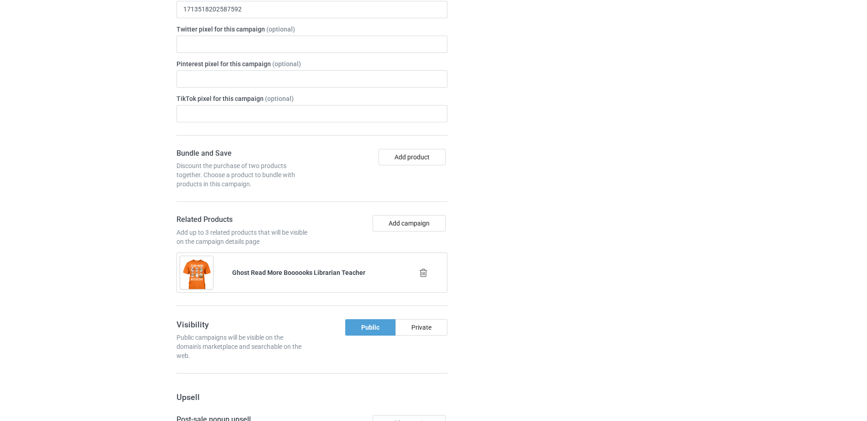
click at [425, 274] on icon at bounding box center [423, 273] width 11 height 10
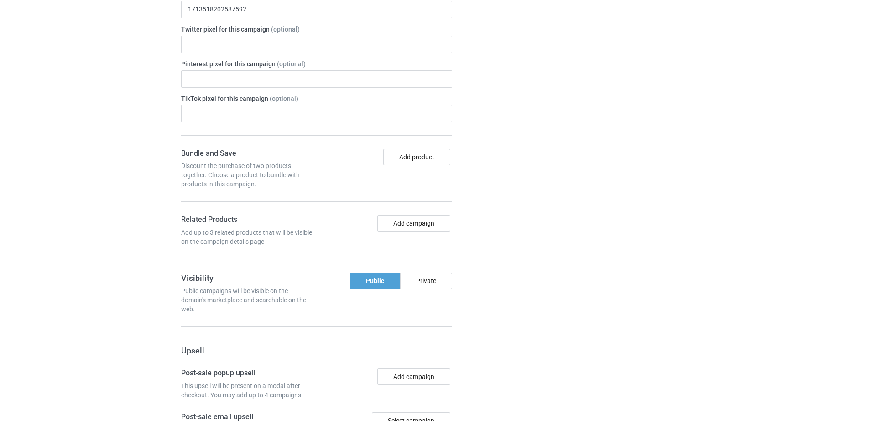
scroll to position [1299, 0]
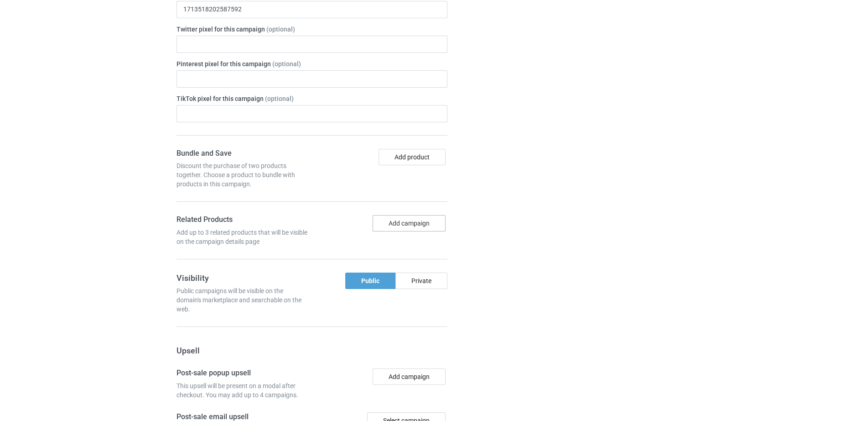
click at [430, 230] on button "Add campaign" at bounding box center [409, 223] width 73 height 16
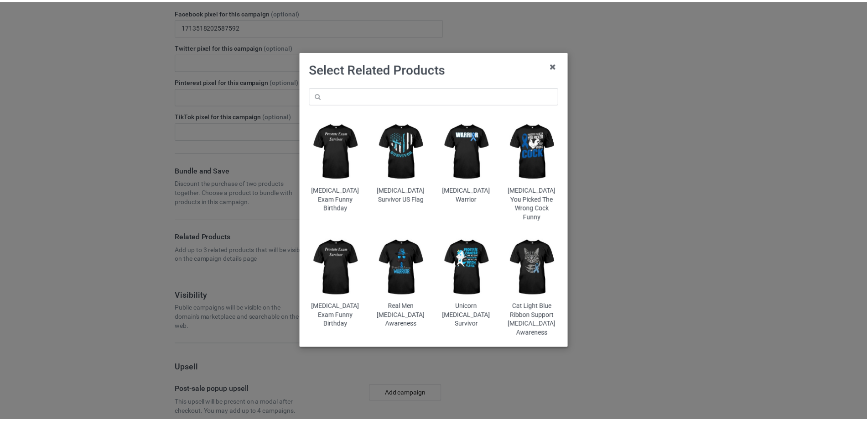
scroll to position [1316, 0]
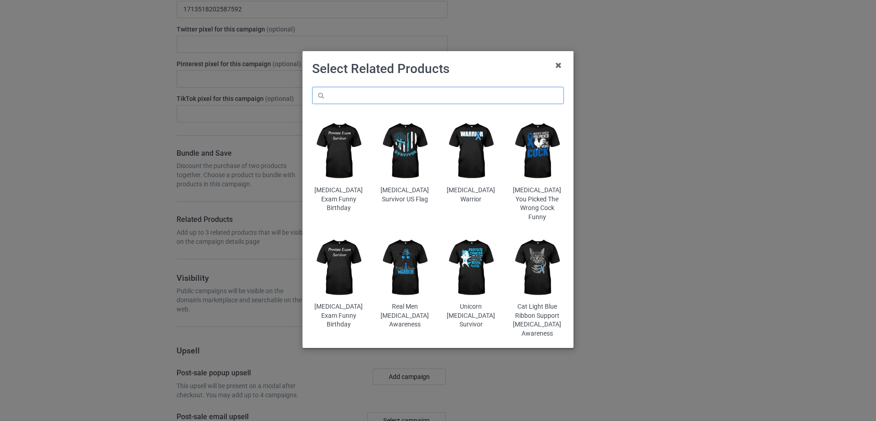
click at [360, 94] on input "text" at bounding box center [438, 95] width 252 height 17
paste input "Groovy Ghost Reading Book"
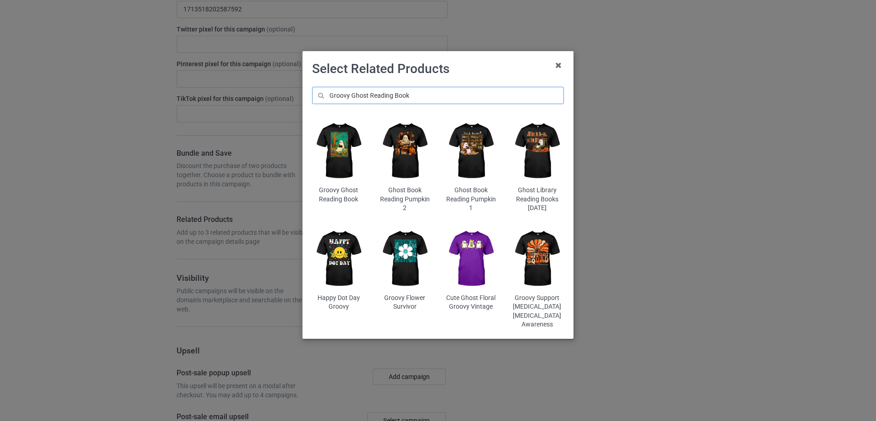
type input "Groovy Ghost Reading Book"
click at [348, 173] on img at bounding box center [338, 151] width 53 height 67
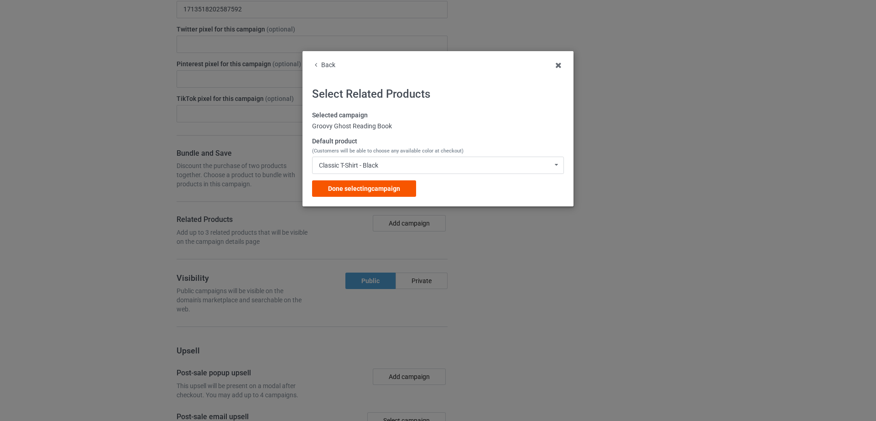
click at [385, 194] on div "Done selecting campaign" at bounding box center [364, 188] width 104 height 16
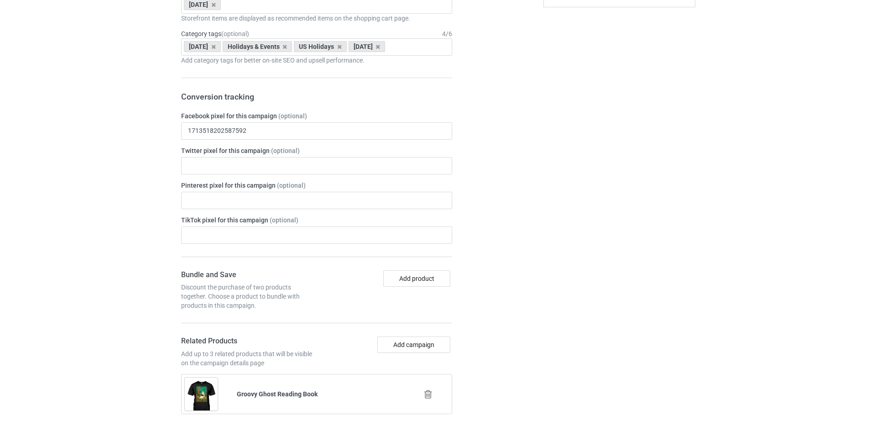
scroll to position [1437, 0]
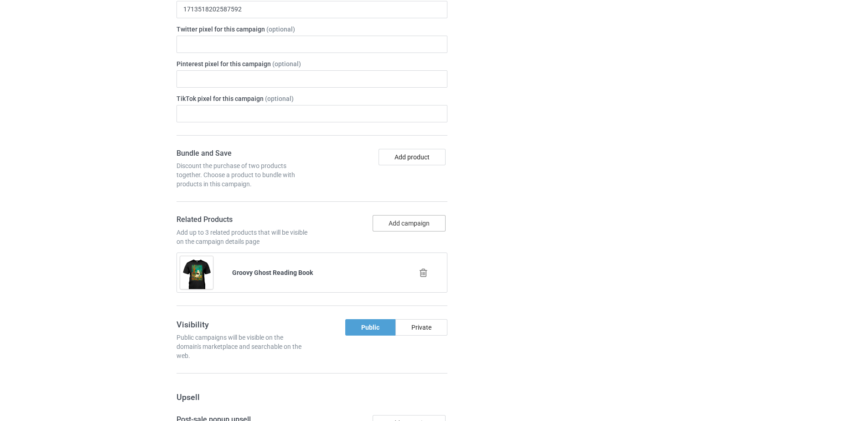
click at [405, 224] on button "Add campaign" at bounding box center [409, 223] width 73 height 16
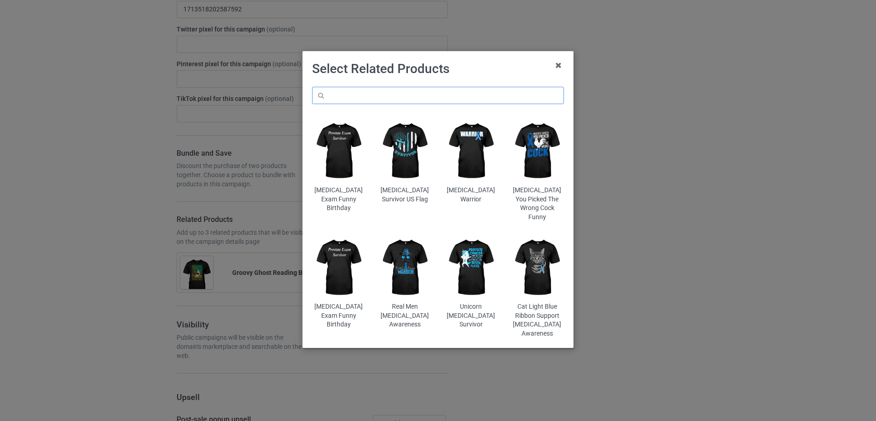
click at [371, 96] on input "text" at bounding box center [438, 95] width 252 height 17
paste input "Groovy Emergency Room Nurse Funny Halloween"
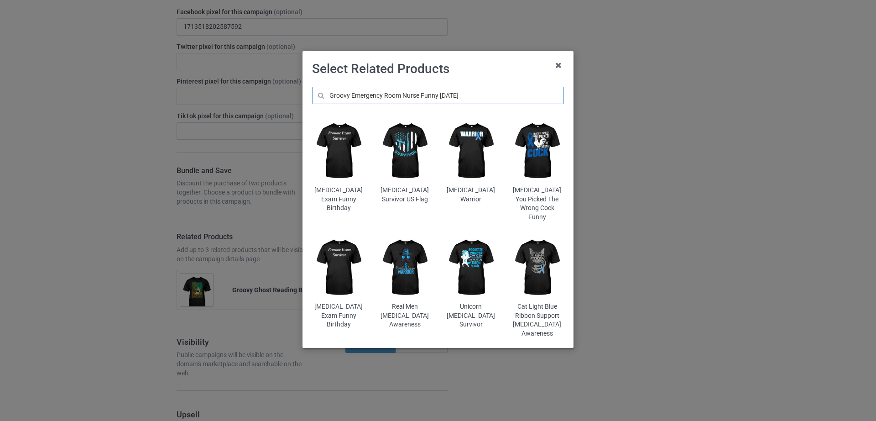
scroll to position [1507, 0]
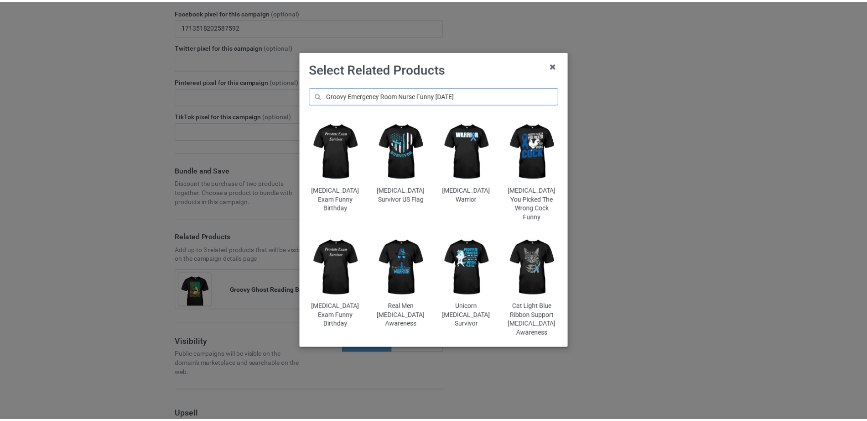
scroll to position [1524, 0]
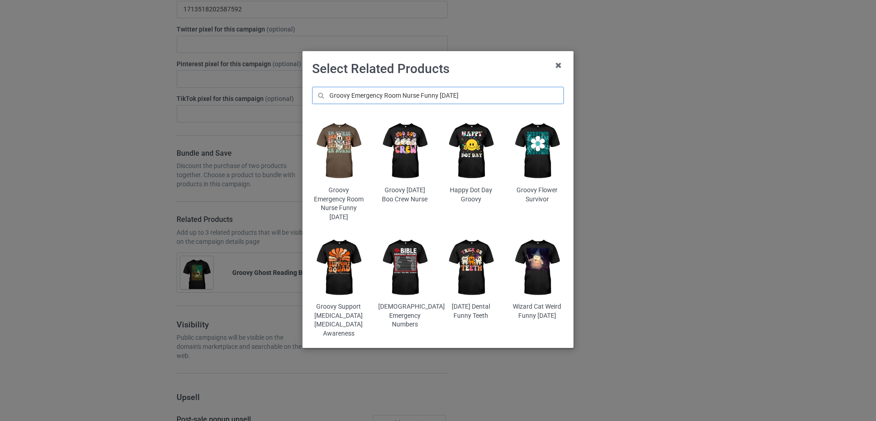
type input "Groovy Emergency Room Nurse Funny Halloween"
click at [339, 160] on img at bounding box center [338, 151] width 53 height 67
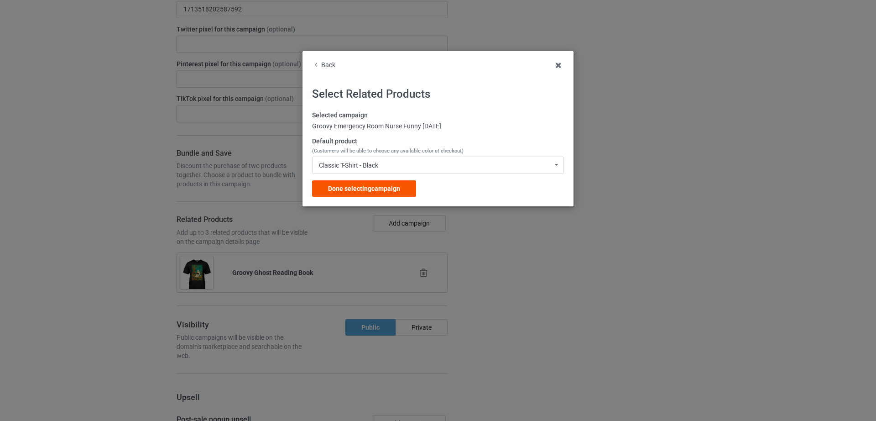
click at [385, 189] on span "Done selecting campaign" at bounding box center [364, 188] width 72 height 7
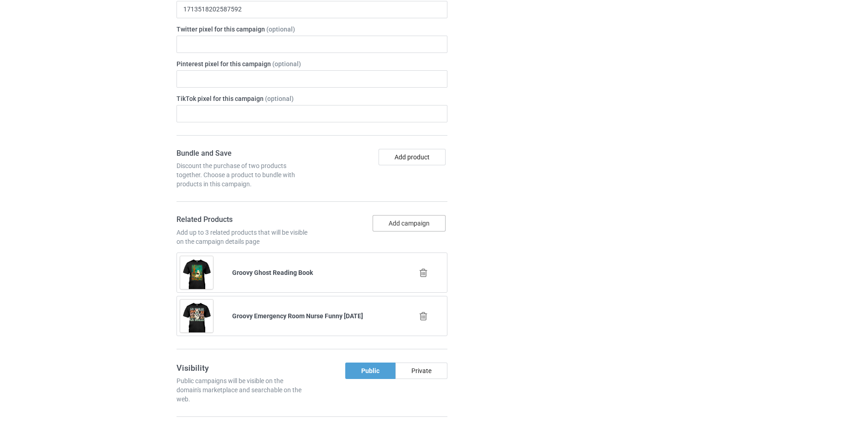
click at [419, 218] on button "Add campaign" at bounding box center [409, 223] width 73 height 16
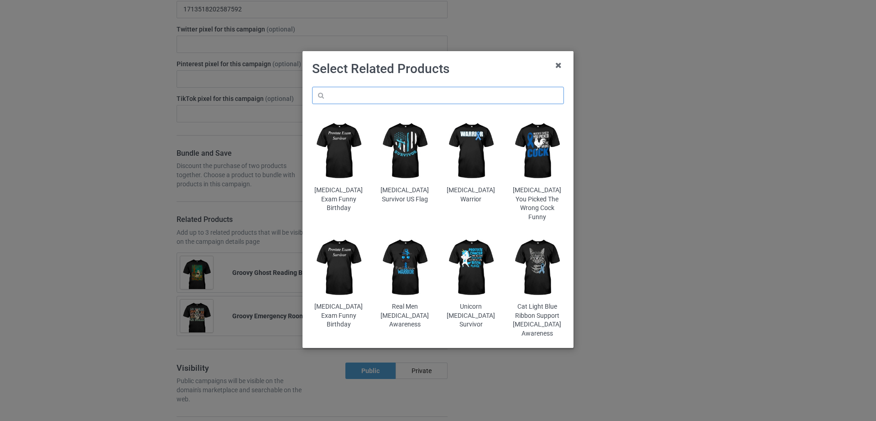
click at [408, 93] on input "text" at bounding box center [438, 95] width 252 height 17
paste input "Halloween Dental Funny Teeth"
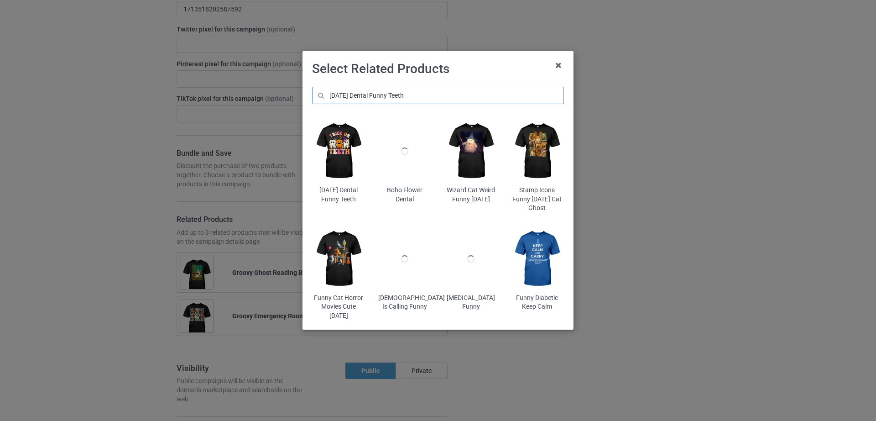
type input "Halloween Dental Funny Teeth"
click at [334, 153] on img at bounding box center [338, 151] width 53 height 67
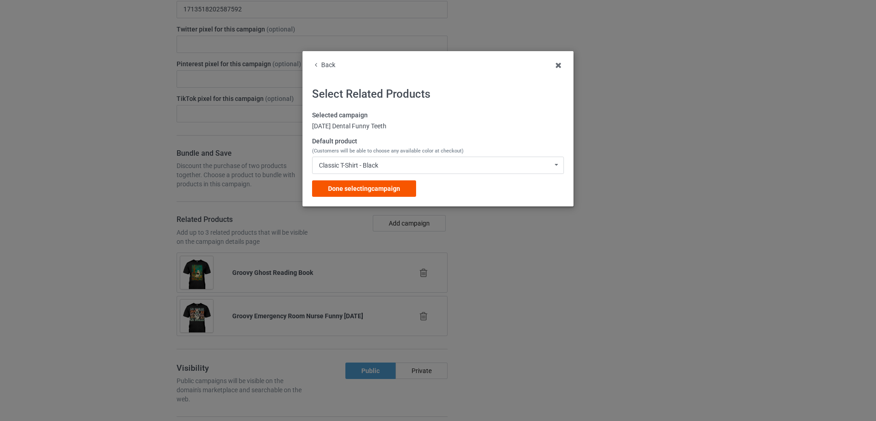
click at [395, 188] on span "Done selecting campaign" at bounding box center [364, 188] width 72 height 7
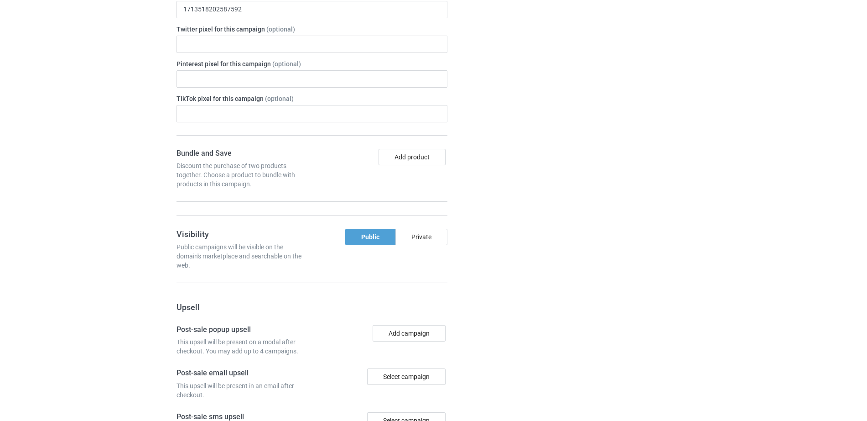
click at [587, 281] on div "Campaign details Details were duplicated from the original campaign. Any change…" at bounding box center [614, 193] width 165 height 793
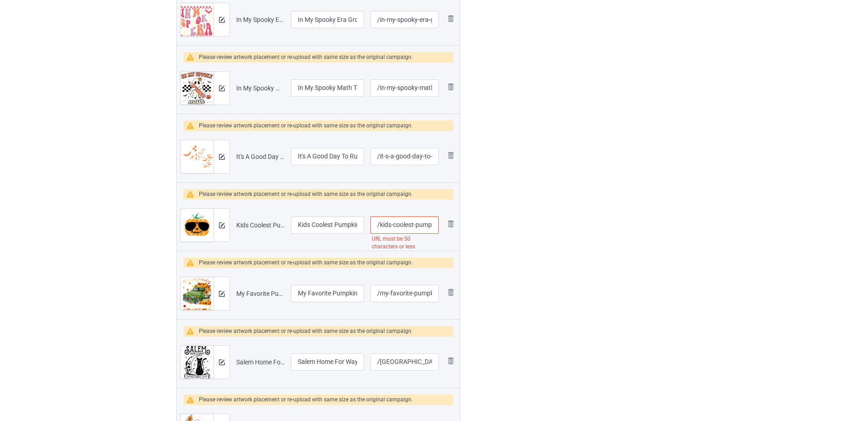
drag, startPoint x: 397, startPoint y: 209, endPoint x: 433, endPoint y: 218, distance: 37.1
click at [433, 218] on td "/kids-coolest-pumpkin-in-the-patch-halloween-boys-girls-teens-t-shirt URL must …" at bounding box center [404, 224] width 75 height 51
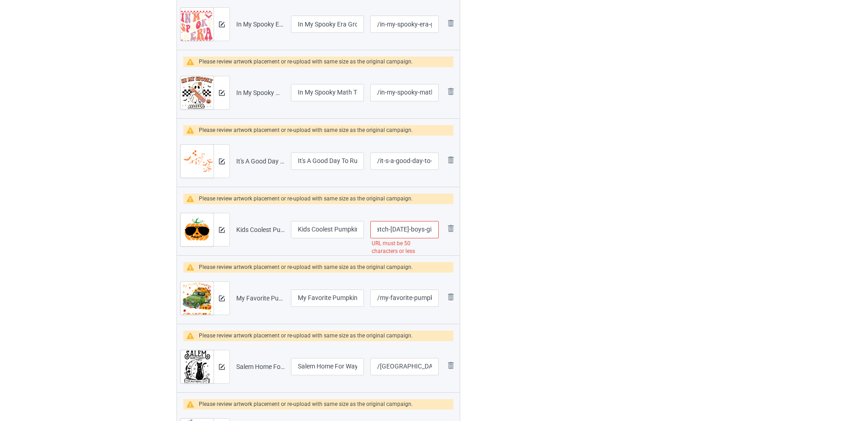
scroll to position [0, 139]
drag, startPoint x: 412, startPoint y: 228, endPoint x: 440, endPoint y: 229, distance: 28.3
click at [440, 229] on td "/kids-coolest-pumpkin-in-the-patch-halloween-boys-girls-teens-t-shirt URL must …" at bounding box center [404, 229] width 75 height 51
click at [402, 229] on input "/kids-coolest-pumpkin-in-the-patch-halloween-boys-girls-teens-t-shirt" at bounding box center [404, 229] width 68 height 17
click at [396, 230] on input "/kids-coolest-pumpkin-in-the-patch-halloween-boys-girls-teens-t-shirt" at bounding box center [404, 229] width 68 height 17
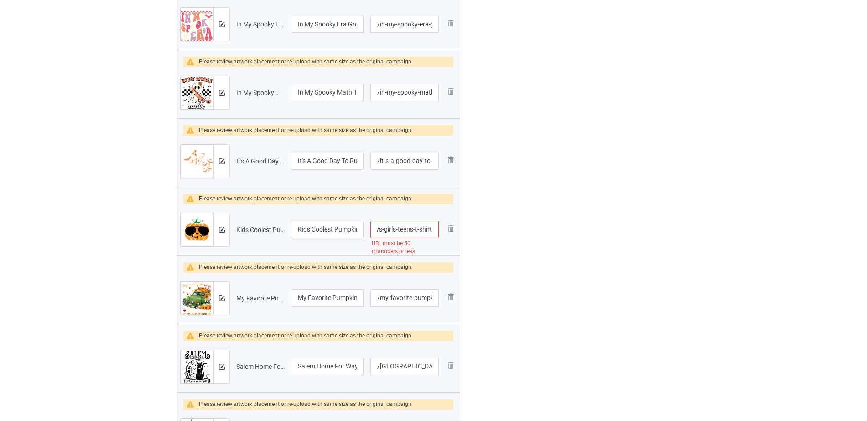
drag, startPoint x: 396, startPoint y: 230, endPoint x: 462, endPoint y: 234, distance: 65.8
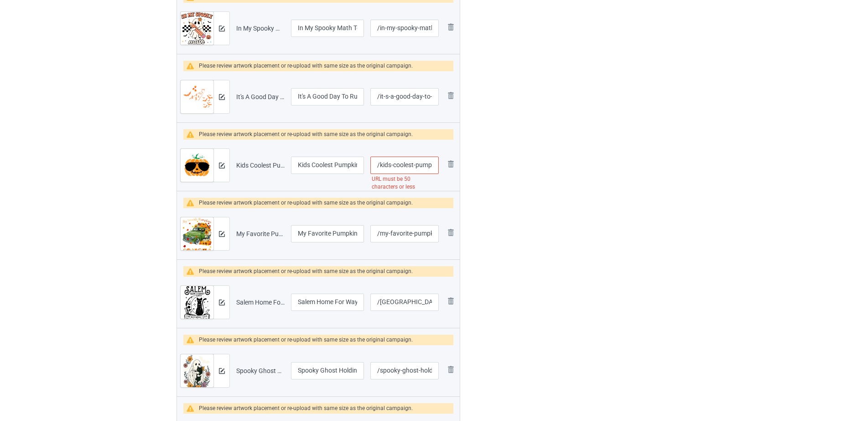
scroll to position [828, 0]
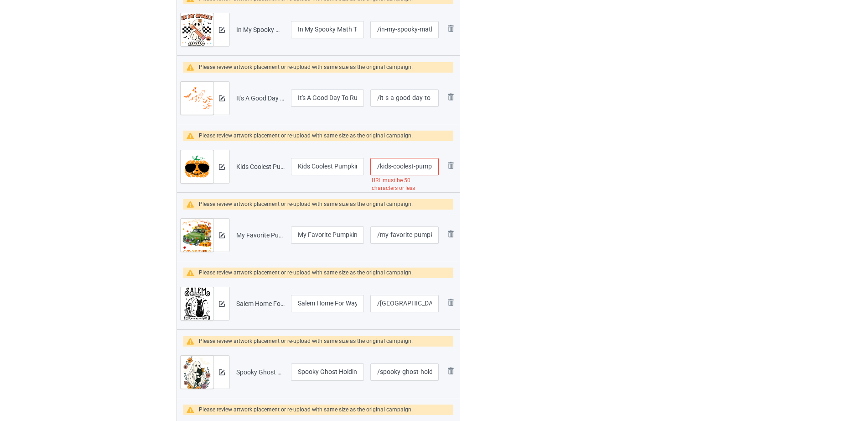
drag, startPoint x: 415, startPoint y: 166, endPoint x: 440, endPoint y: 167, distance: 25.6
click at [440, 167] on td "/kids-coolest-pumpkin-in-the-patch-halloween-boys-girls URL must be 50 characte…" at bounding box center [404, 166] width 75 height 51
click at [422, 166] on input "/kids-coolest-pumpkin-in-the-patch-halloween-boys-girls" at bounding box center [404, 166] width 68 height 17
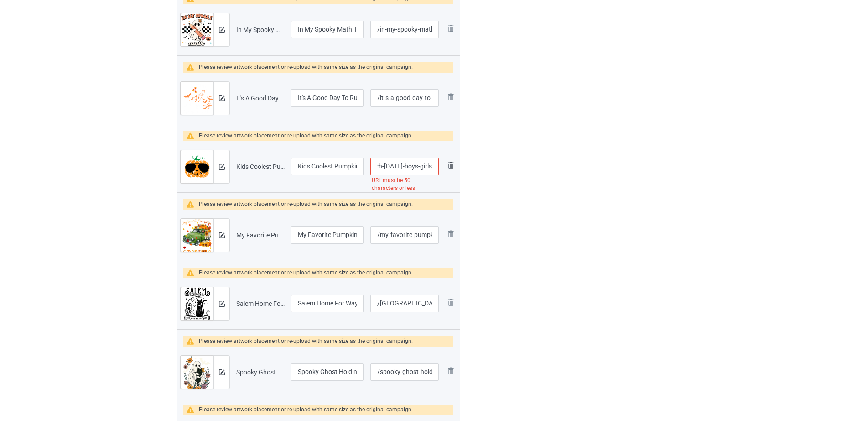
drag, startPoint x: 403, startPoint y: 167, endPoint x: 446, endPoint y: 167, distance: 43.3
click at [446, 167] on tr "Preview and edit artwork Kids Coolest Pumpkin In The Patch Halloween Boys Girls…" at bounding box center [318, 166] width 283 height 51
type input "/kids-coolest-pumpkin-in-the-patch-halloween"
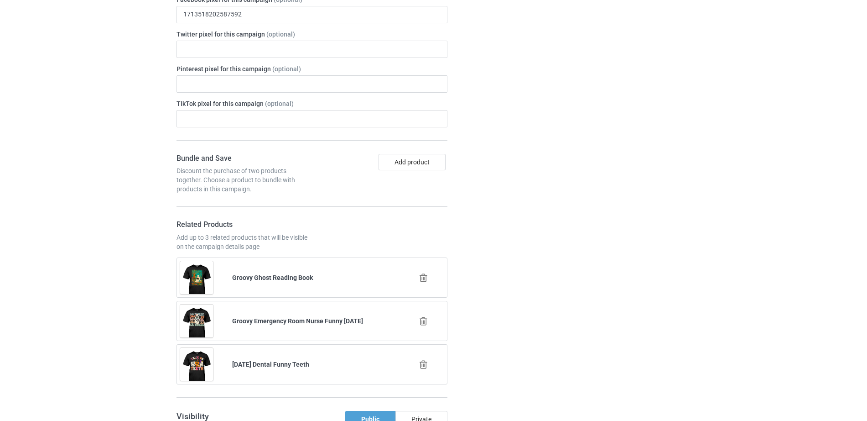
scroll to position [1883, 0]
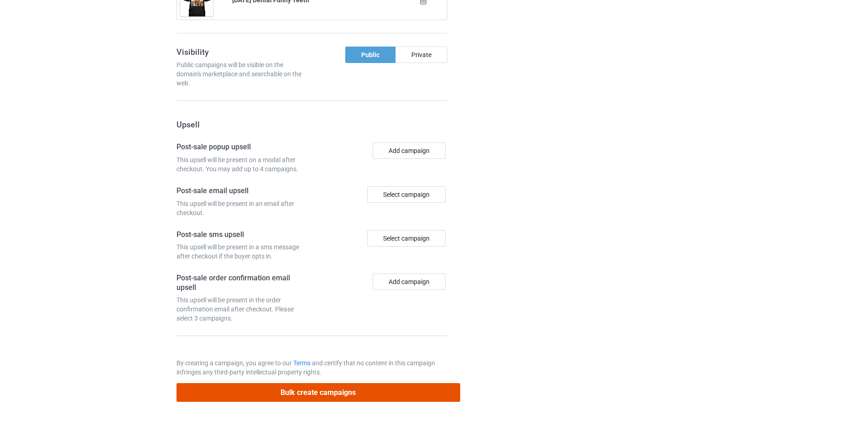
click at [306, 393] on button "Bulk create campaigns" at bounding box center [319, 392] width 284 height 19
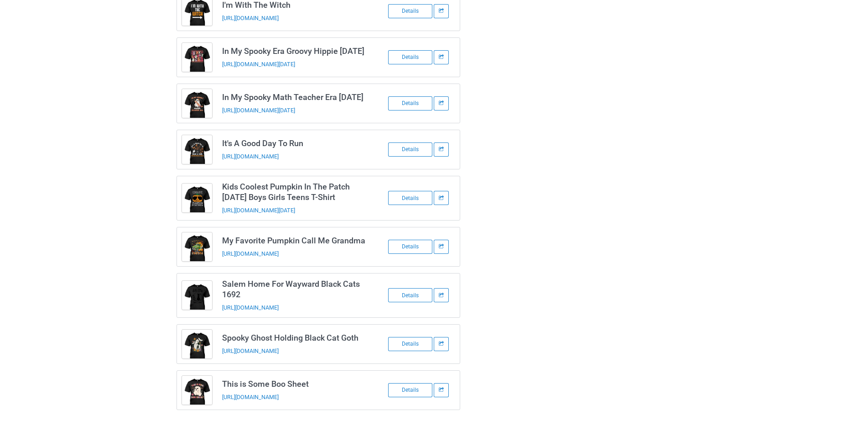
scroll to position [0, 0]
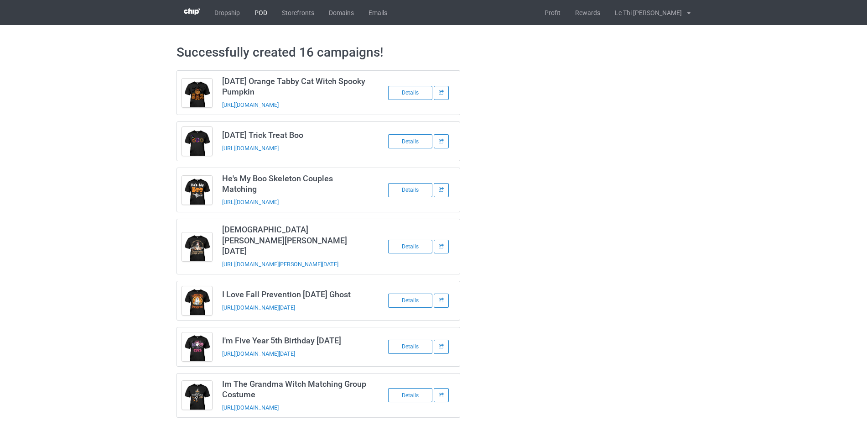
click at [262, 4] on link "POD" at bounding box center [260, 12] width 27 height 25
